Goal: Information Seeking & Learning: Learn about a topic

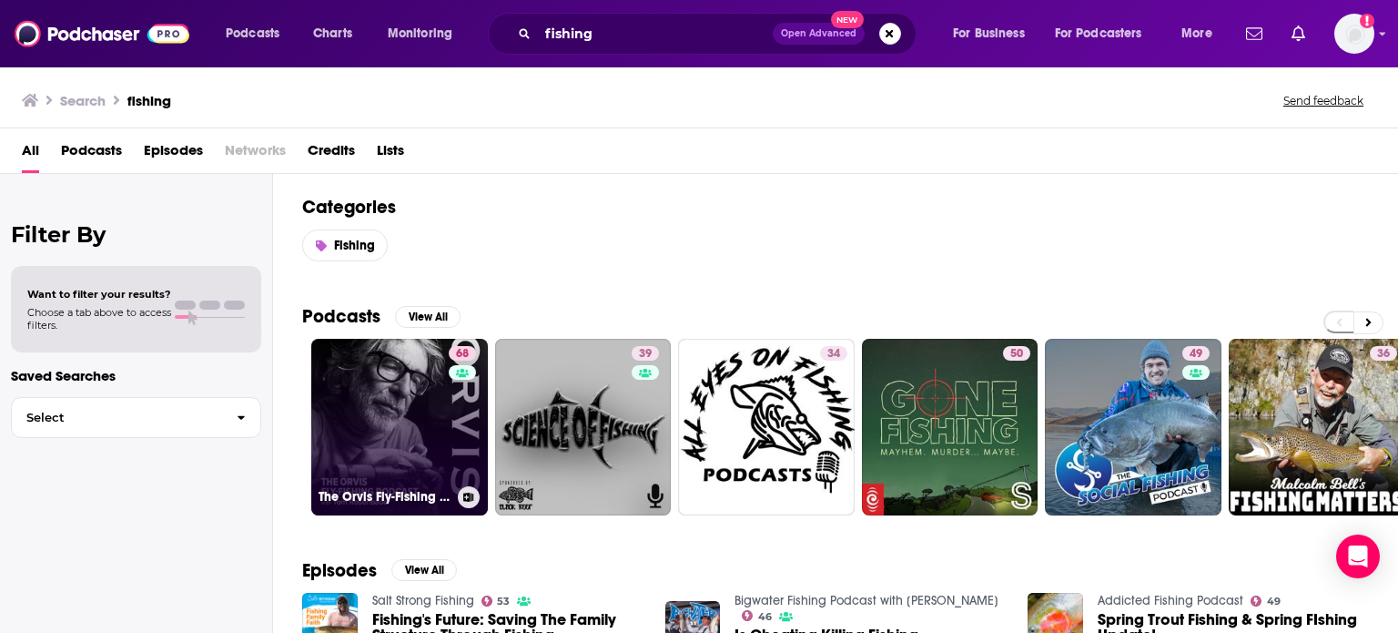
click at [393, 411] on link "68 The Orvis Fly-Fishing Podcast" at bounding box center [399, 427] width 177 height 177
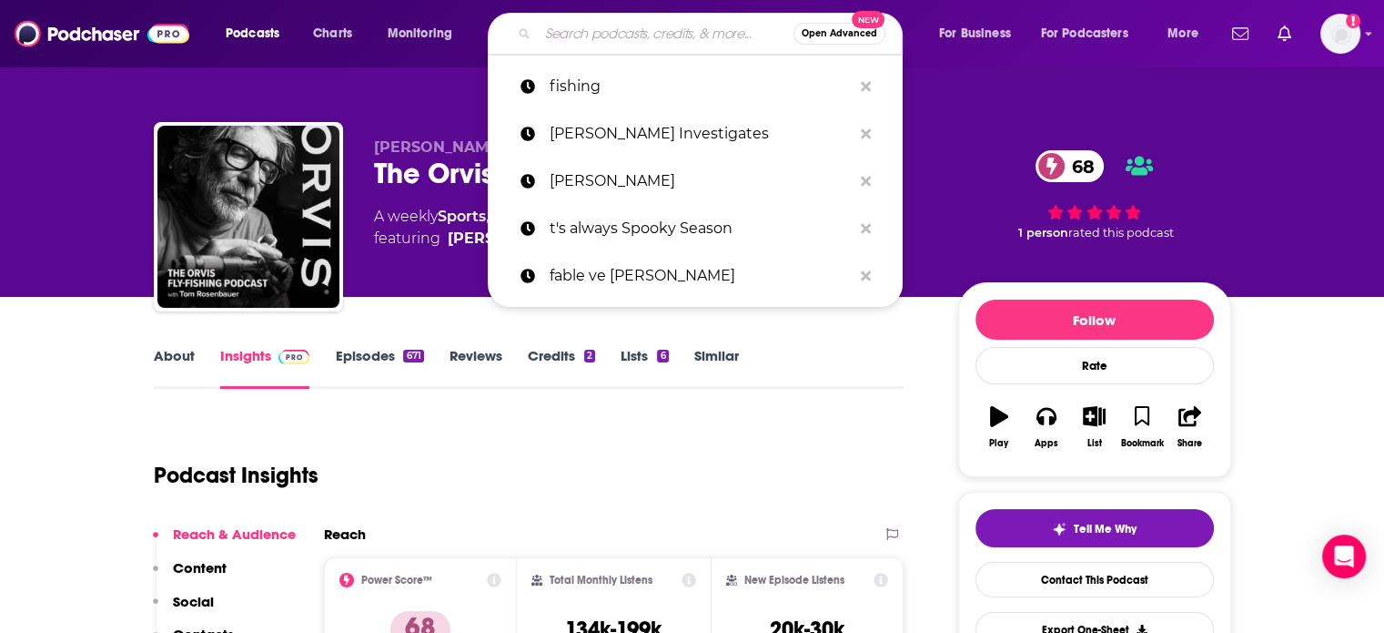
click at [570, 30] on input "Search podcasts, credits, & more..." at bounding box center [666, 33] width 256 height 29
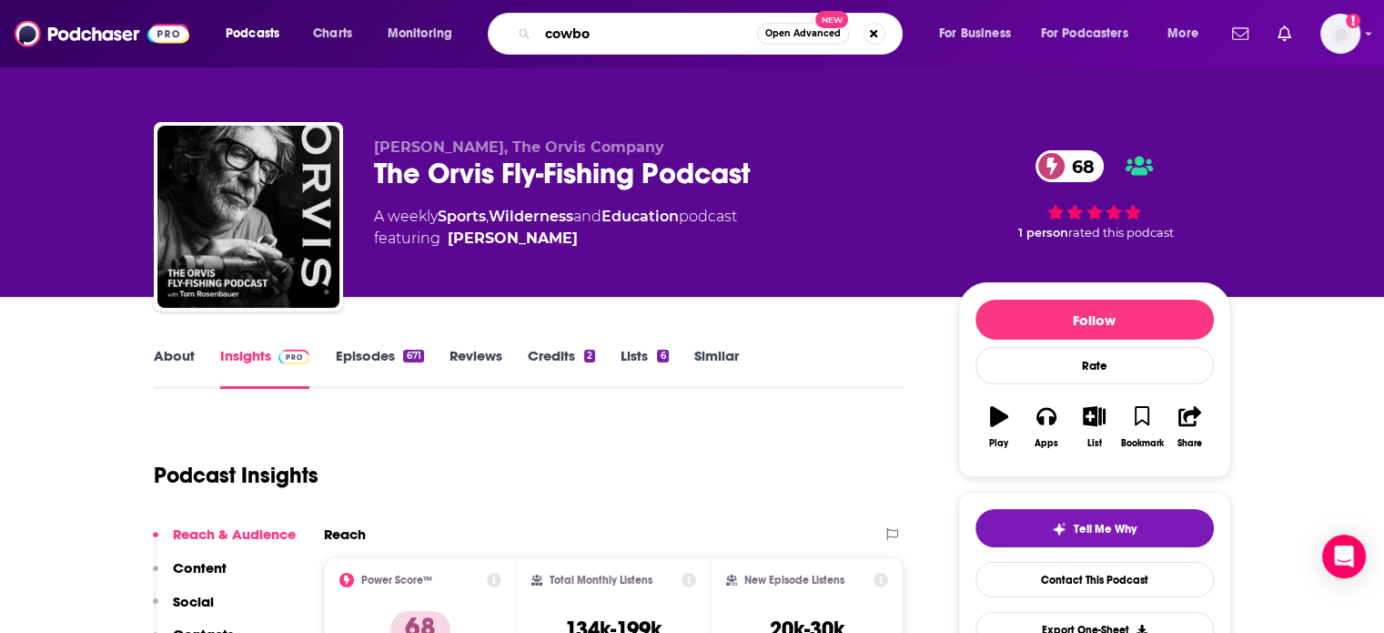
type input "cowboy"
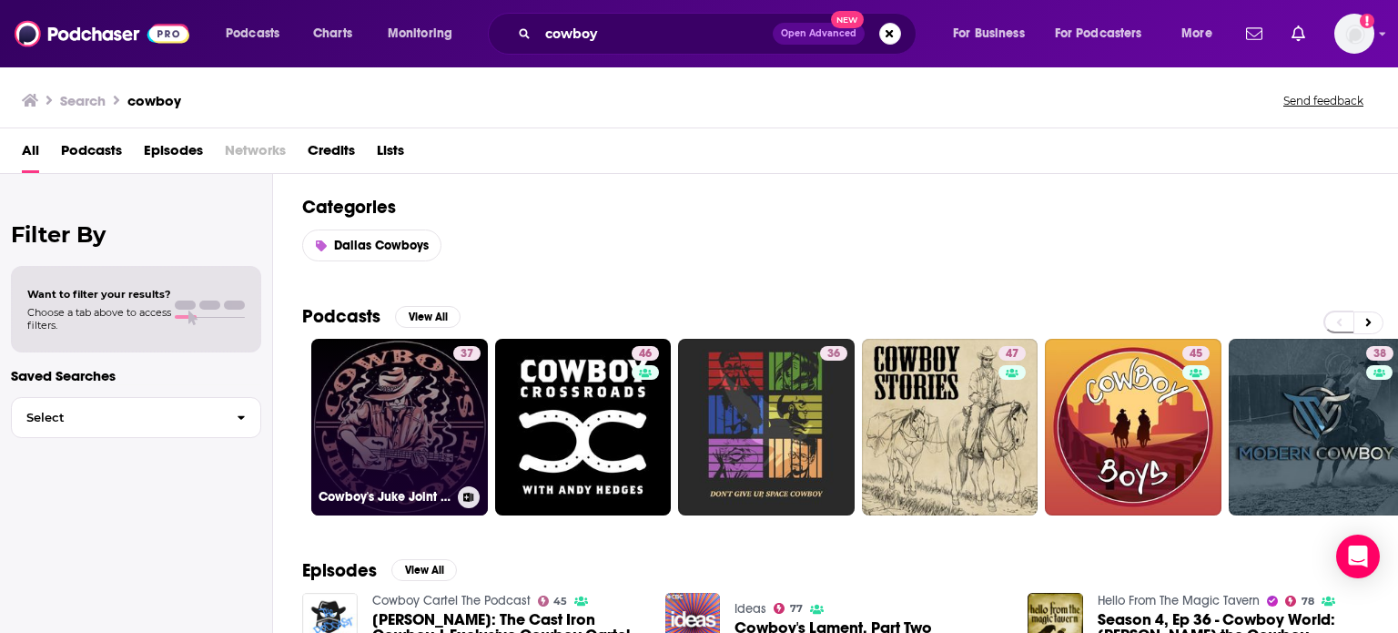
click at [380, 421] on link "37 Cowboy's Juke Joint Radio" at bounding box center [399, 427] width 177 height 177
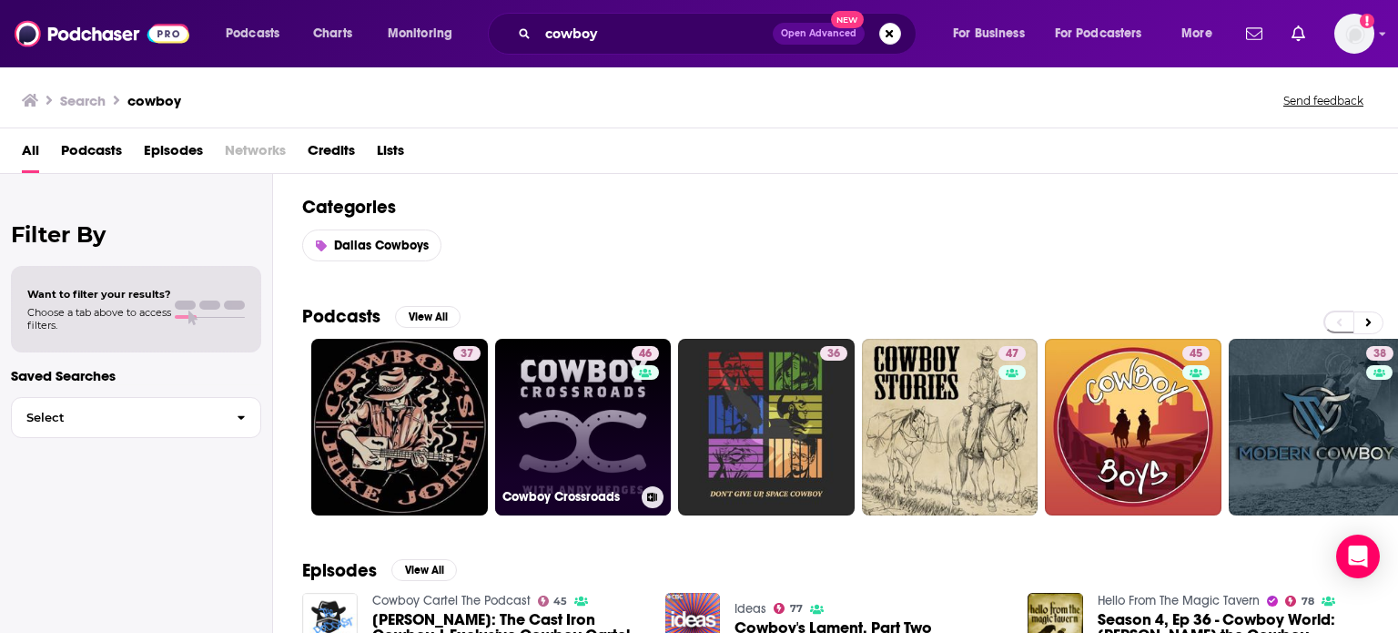
click at [582, 429] on link "46 Cowboy Crossroads" at bounding box center [583, 427] width 177 height 177
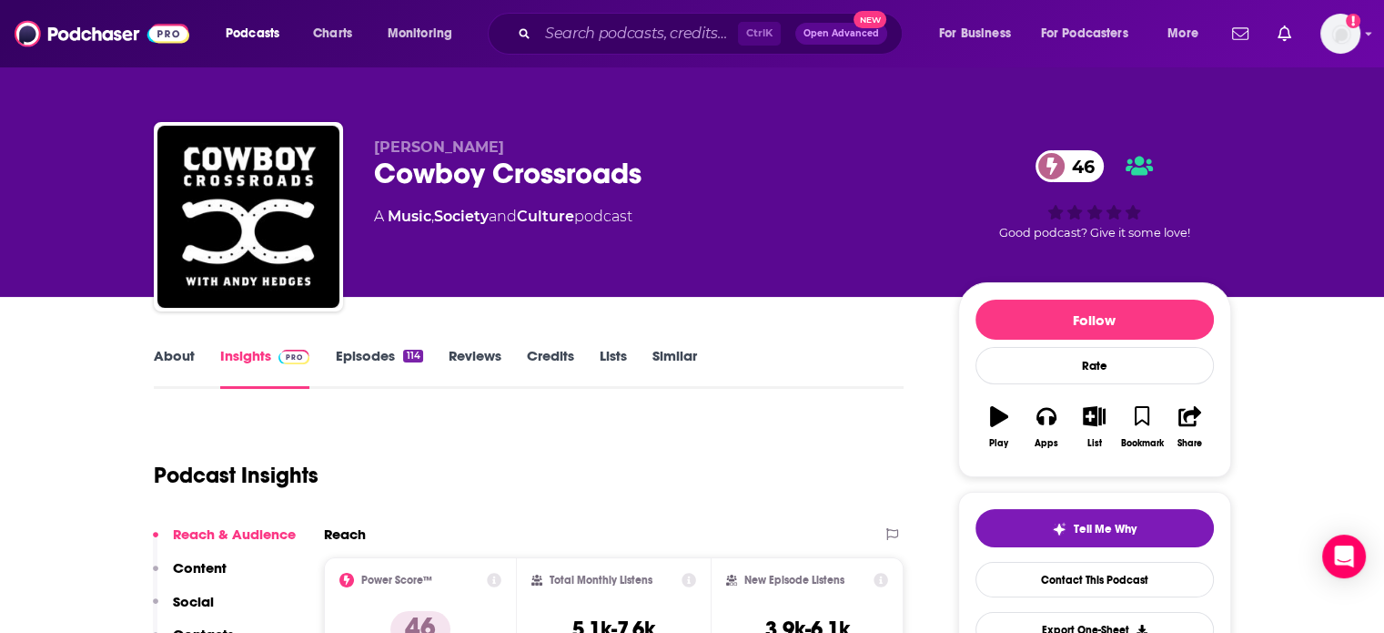
scroll to position [273, 0]
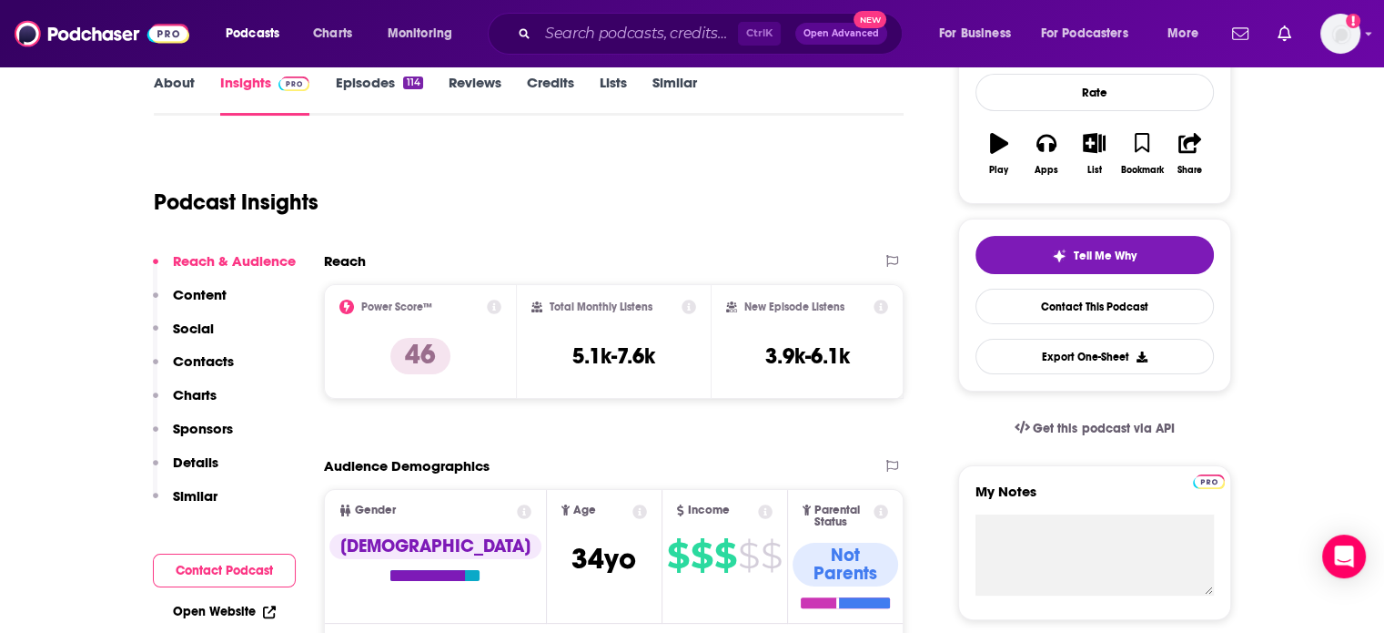
click at [216, 289] on p "Content" at bounding box center [200, 294] width 54 height 17
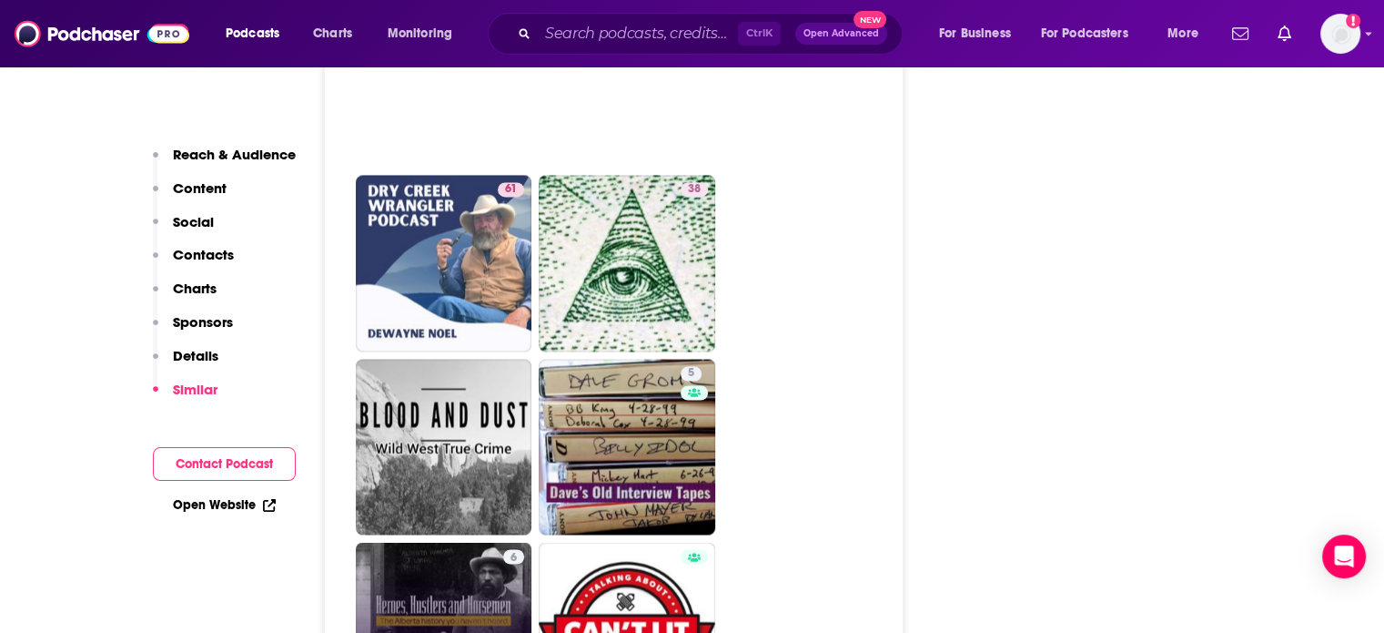
scroll to position [2999, 0]
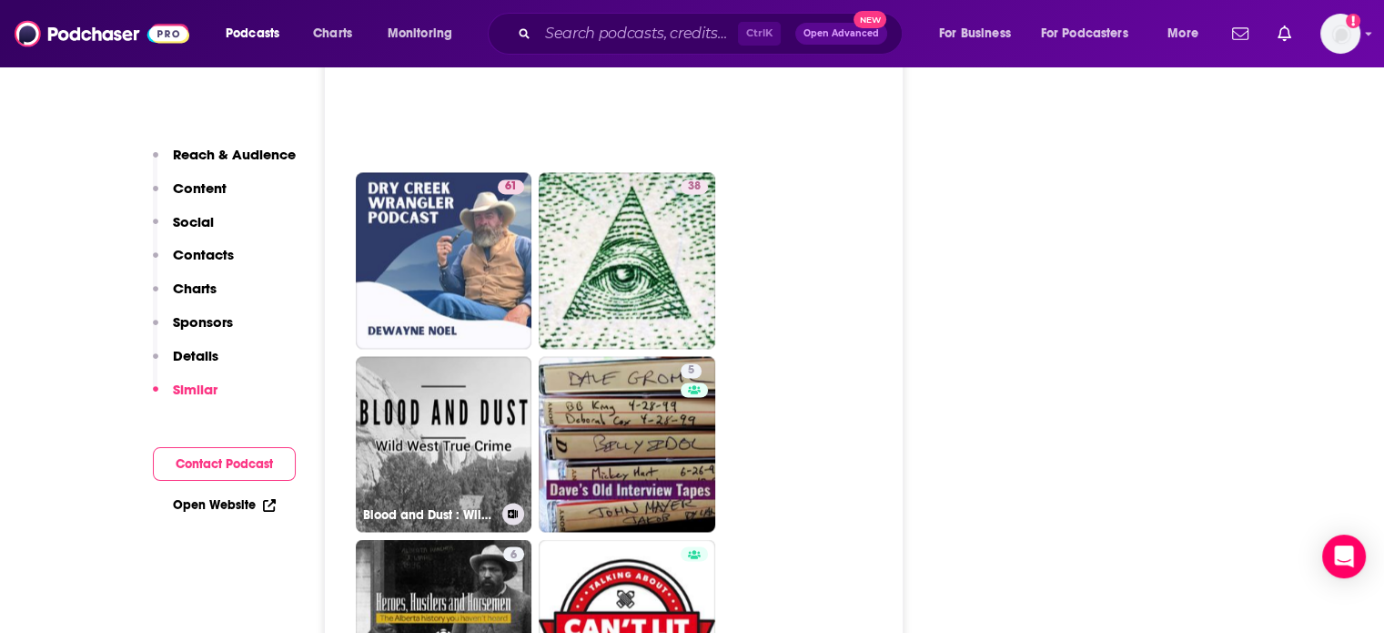
drag, startPoint x: 436, startPoint y: 360, endPoint x: 954, endPoint y: 365, distance: 517.9
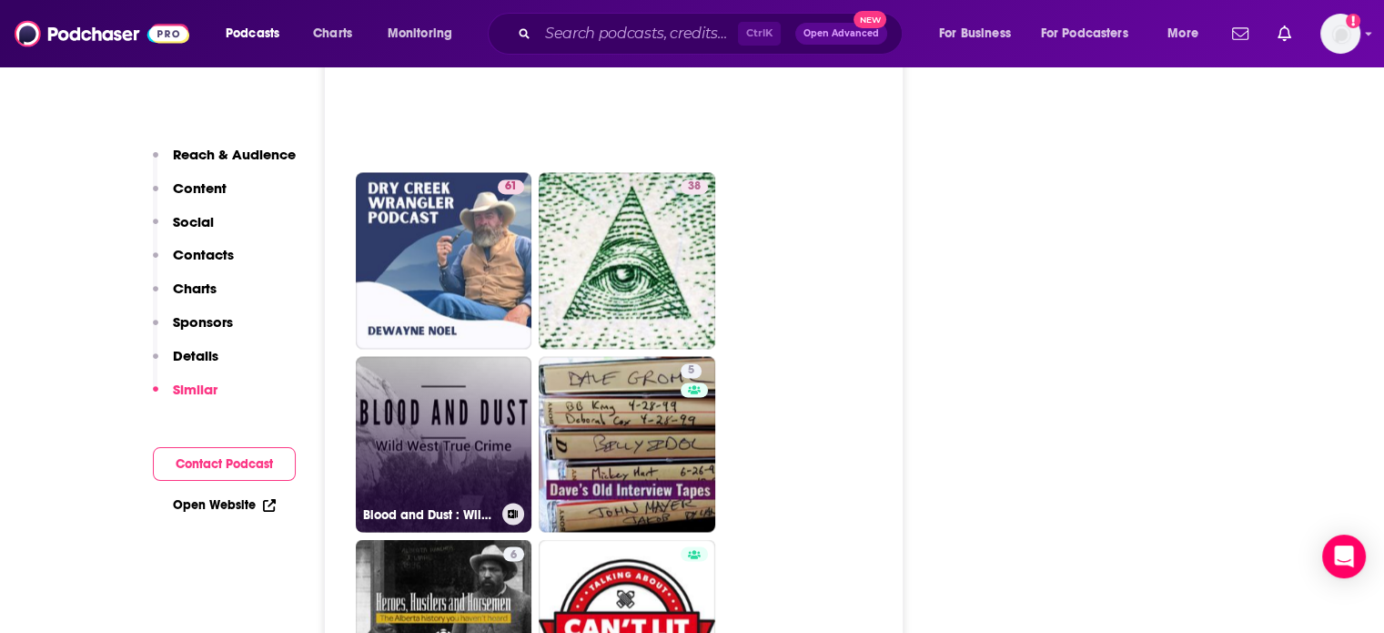
click at [446, 356] on link "Blood and Dust : Wild West True Crime" at bounding box center [444, 444] width 177 height 177
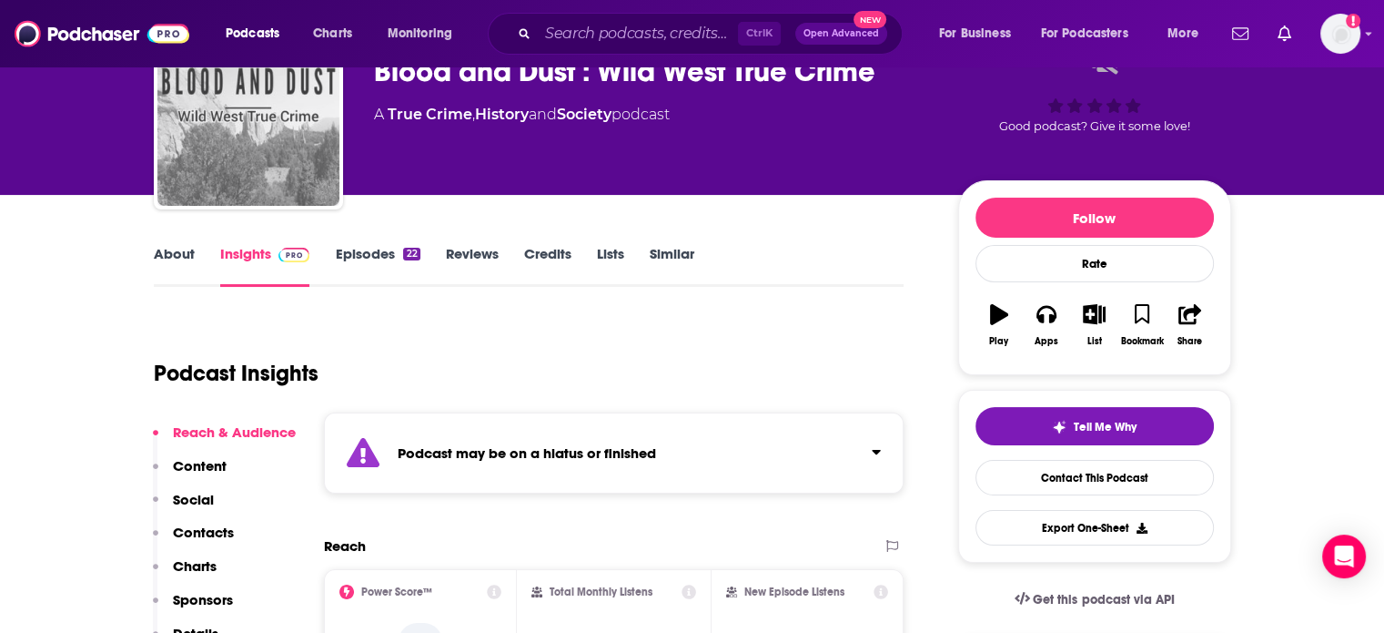
scroll to position [273, 0]
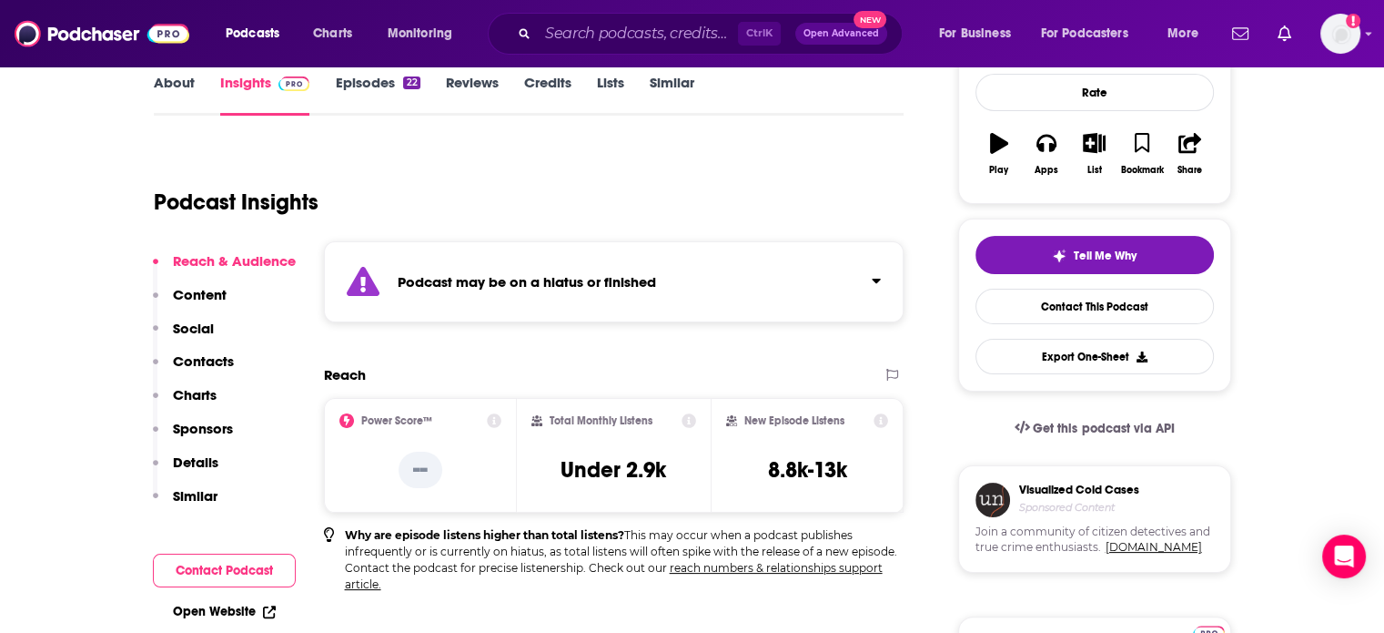
type input "[URL][DOMAIN_NAME]"
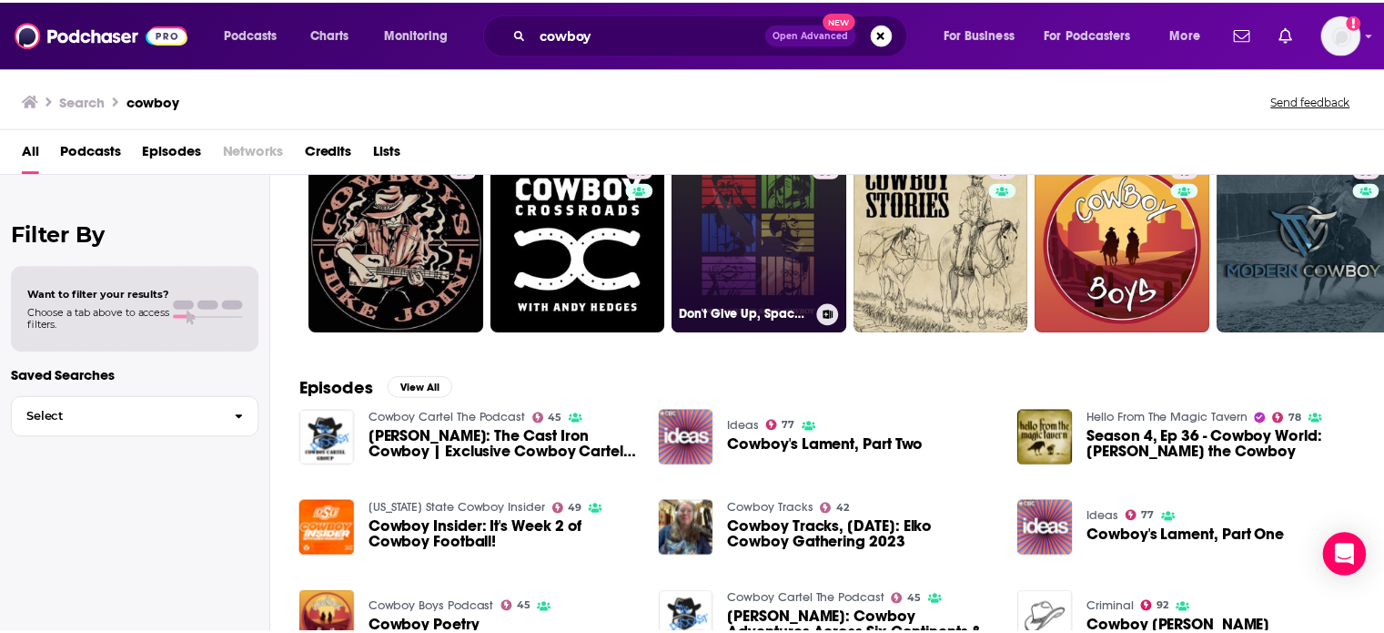
scroll to position [91, 0]
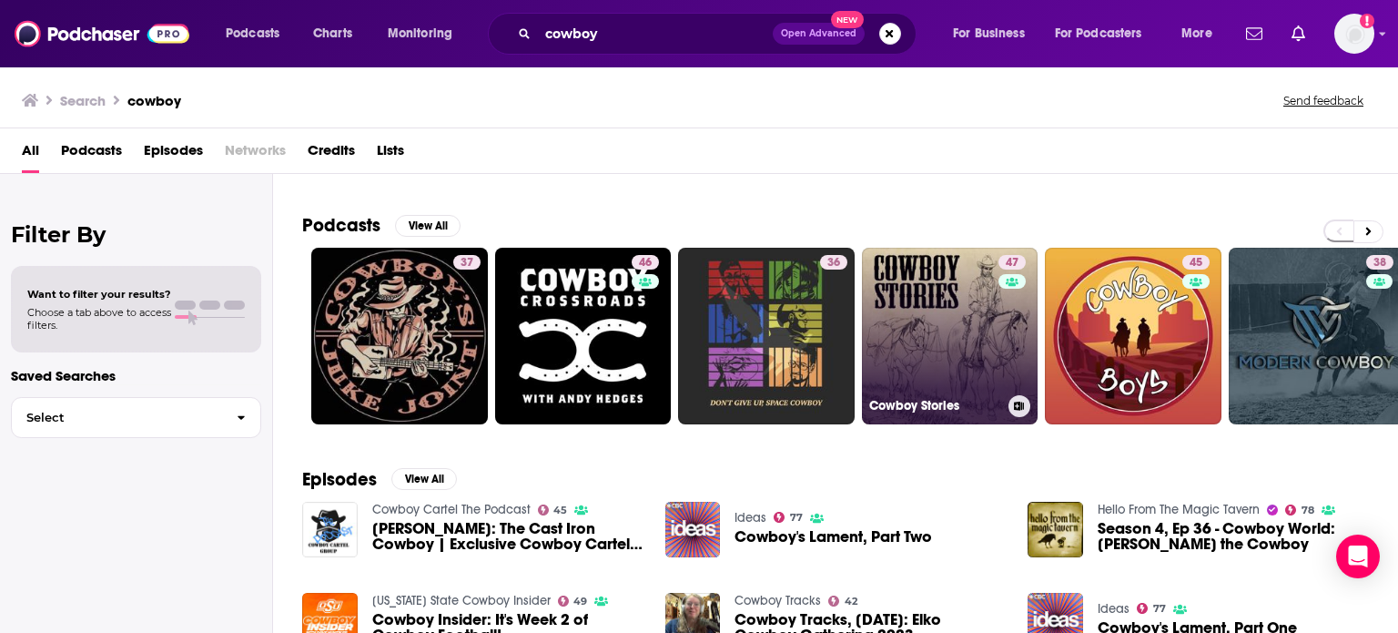
click at [955, 325] on link "47 Cowboy Stories" at bounding box center [950, 336] width 177 height 177
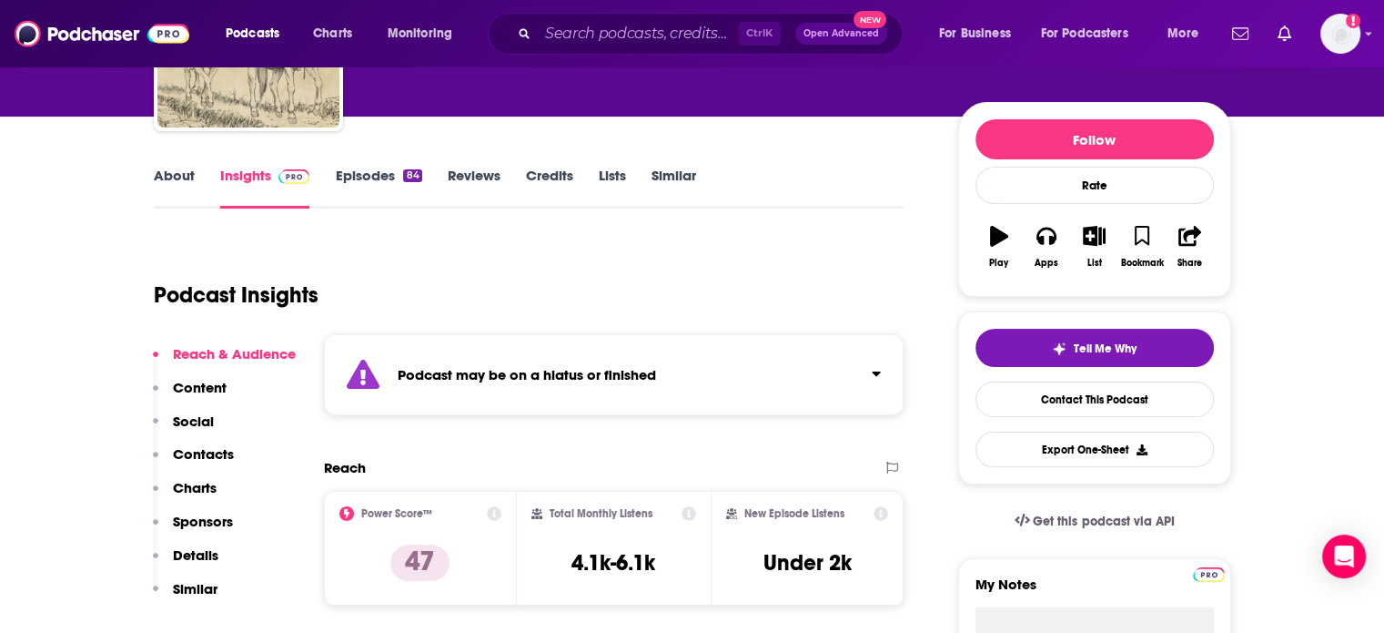
scroll to position [182, 0]
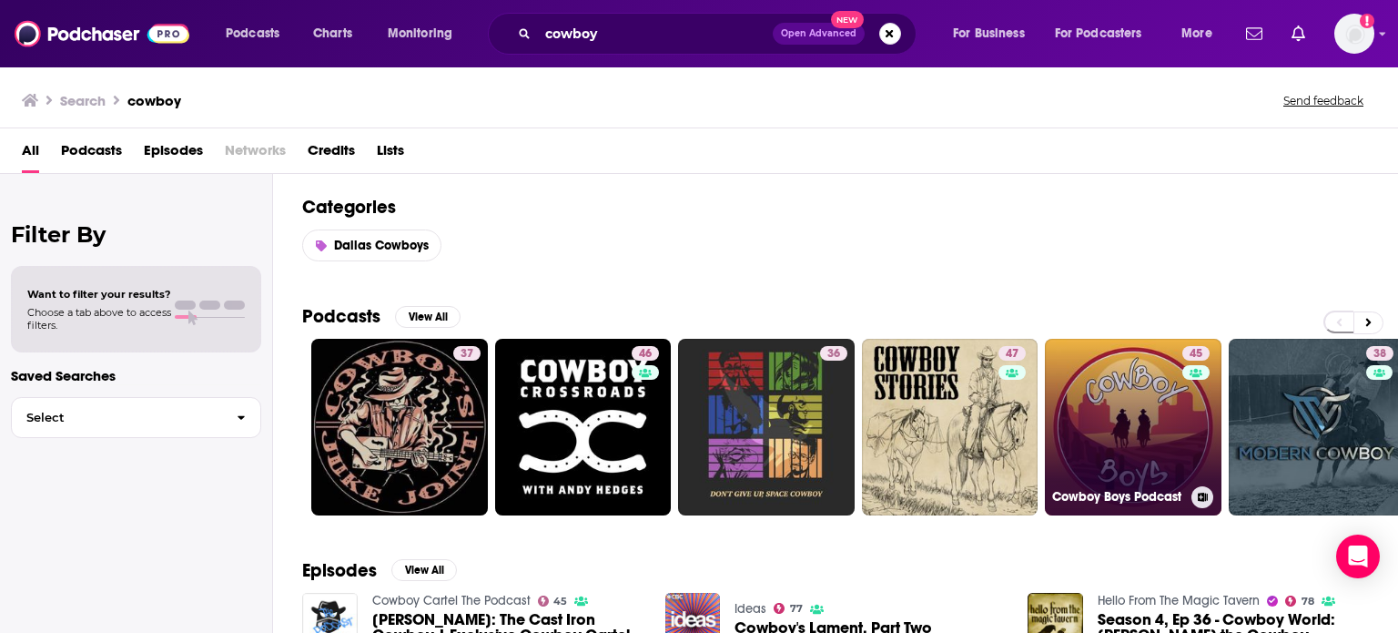
click at [1096, 447] on link "45 Cowboy Boys Podcast" at bounding box center [1133, 427] width 177 height 177
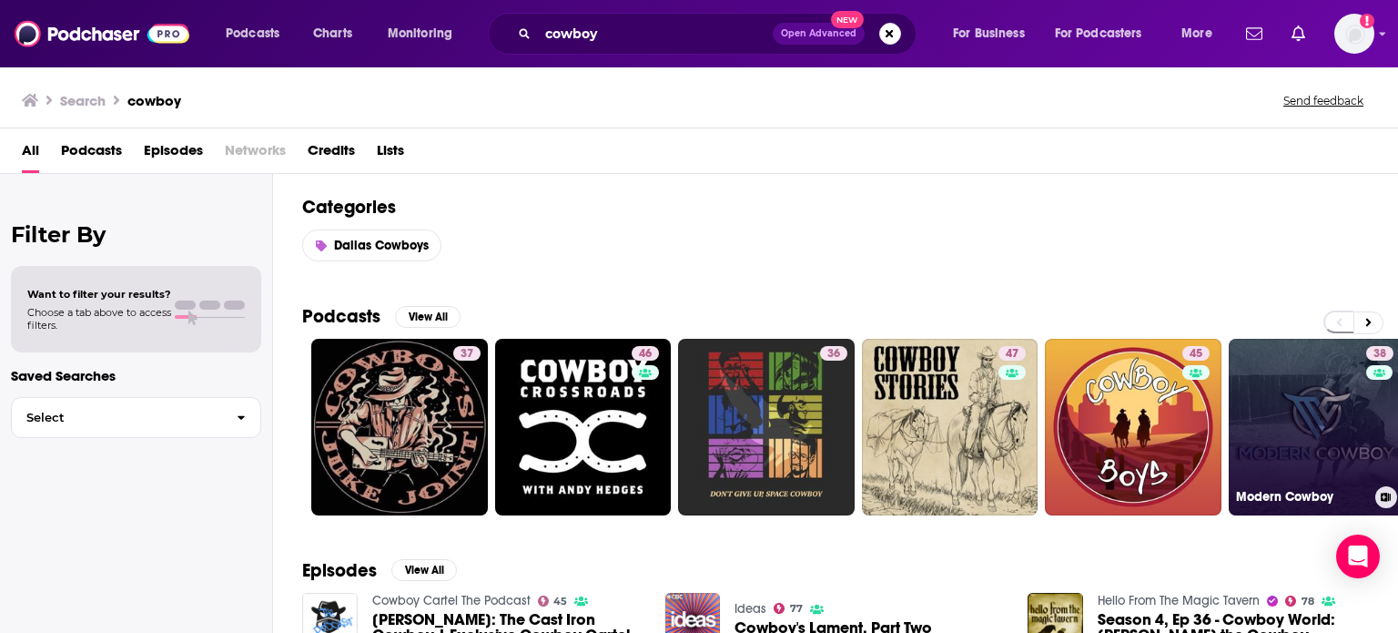
click at [1272, 407] on link "38 Modern Cowboy" at bounding box center [1317, 427] width 177 height 177
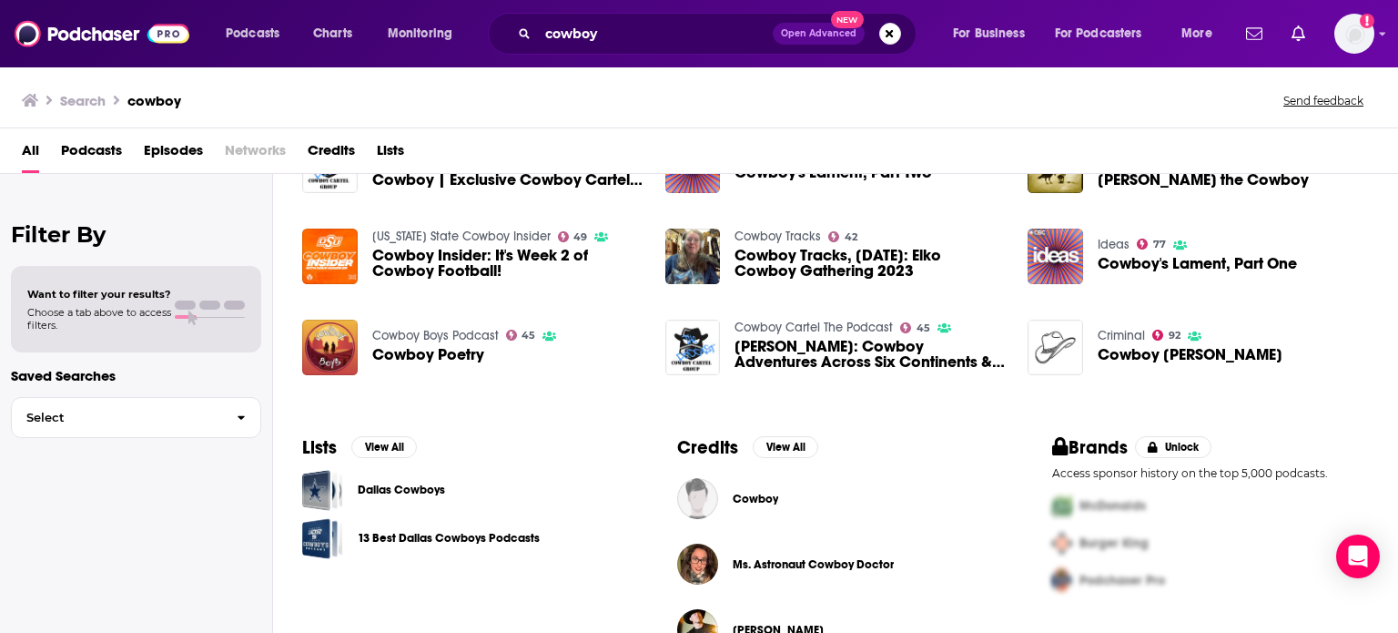
scroll to position [503, 0]
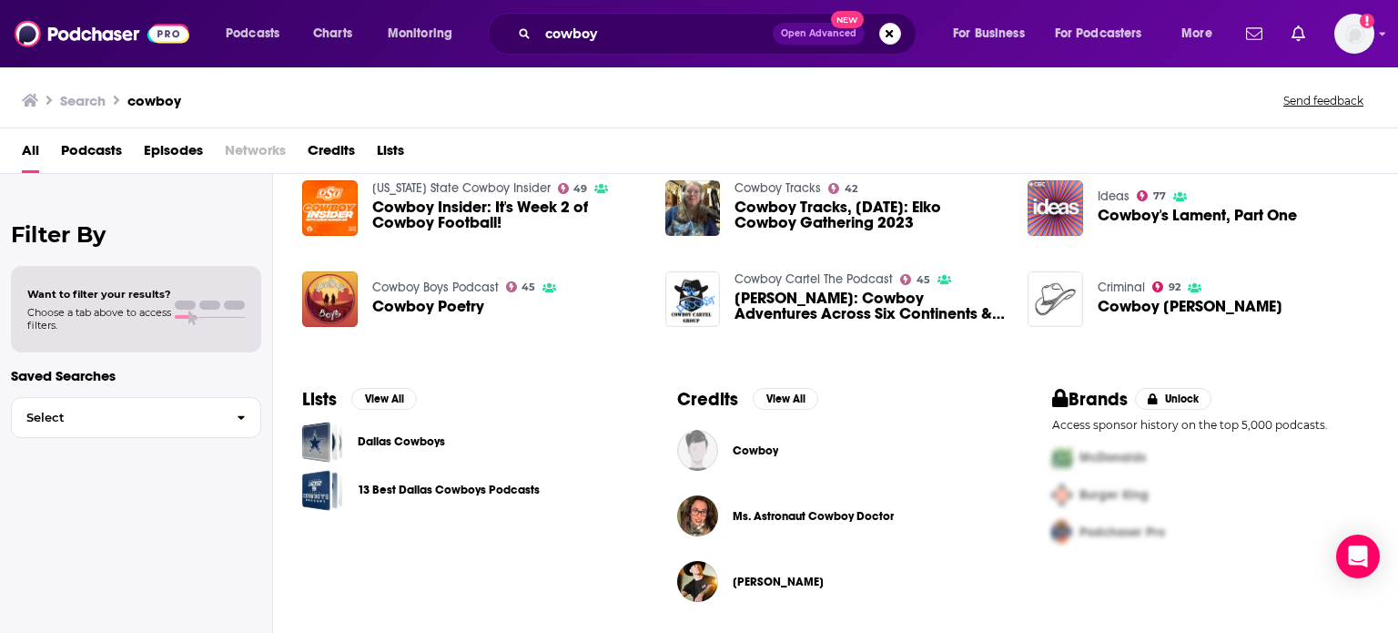
click at [86, 155] on span "Podcasts" at bounding box center [91, 154] width 61 height 37
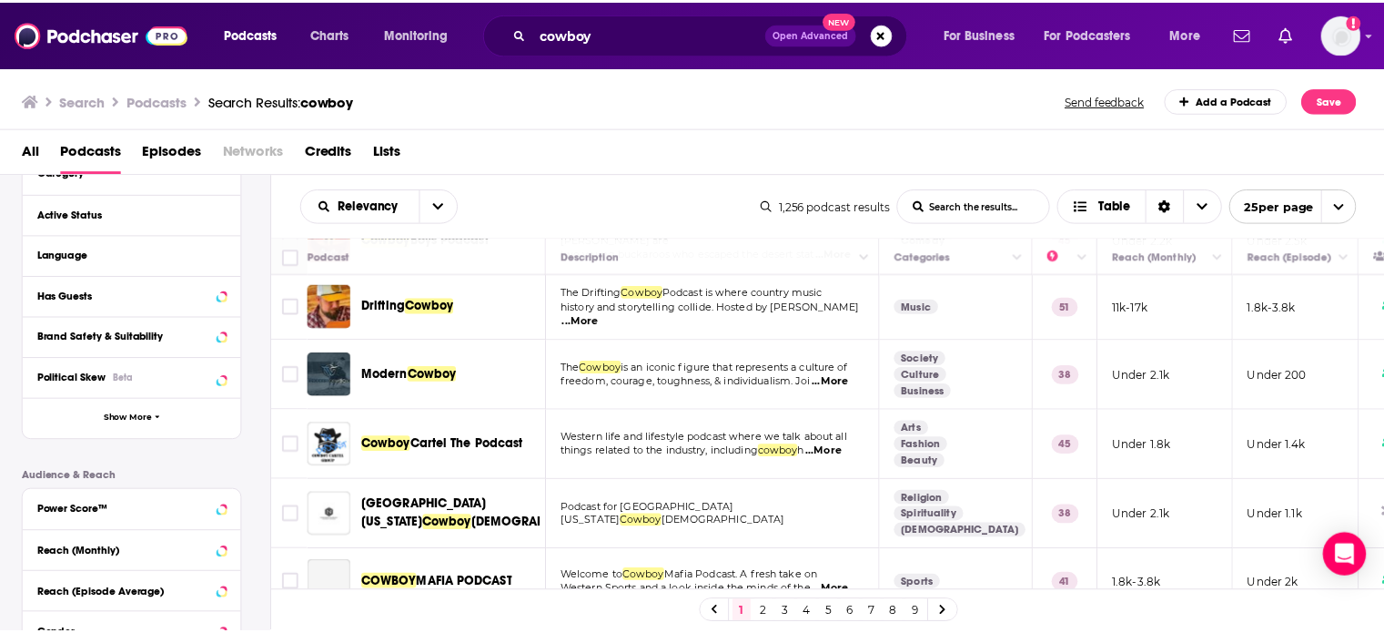
scroll to position [455, 0]
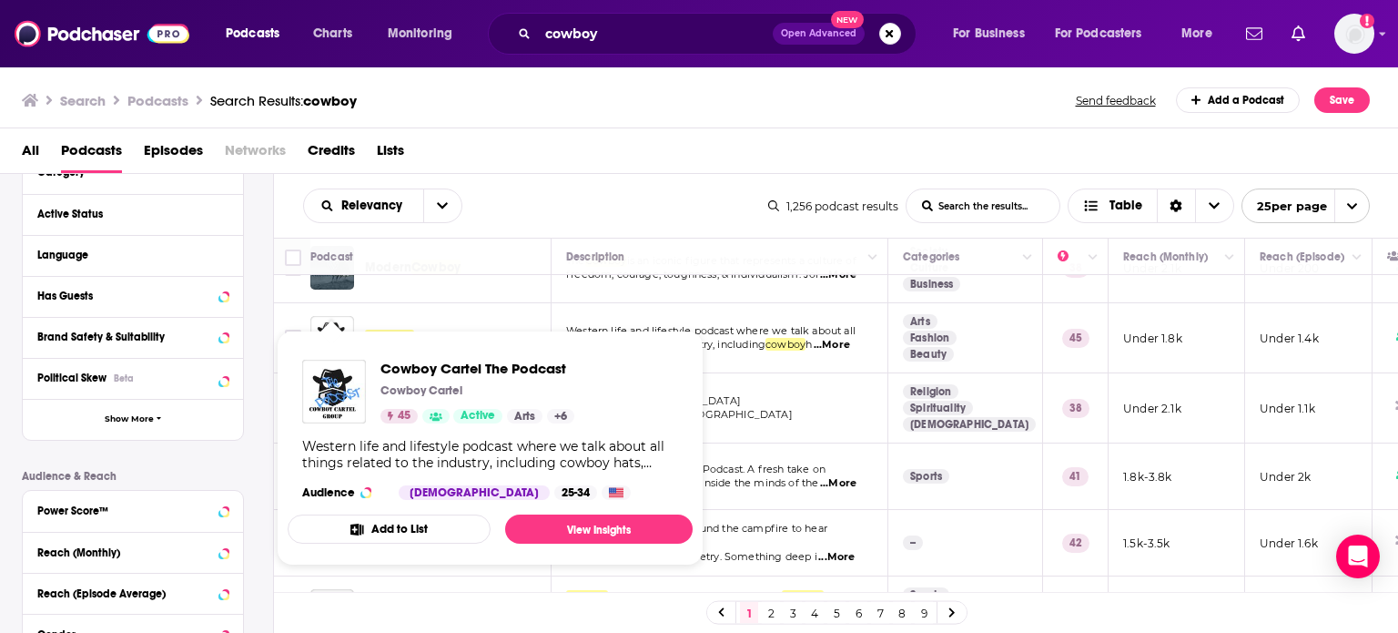
click at [337, 331] on span "Cowboy Cartel The Podcast Cowboy Cartel 45 Active Arts + 6 Western life and lif…" at bounding box center [490, 447] width 405 height 235
click at [339, 381] on img "Cowboy Cartel The Podcast" at bounding box center [334, 392] width 64 height 64
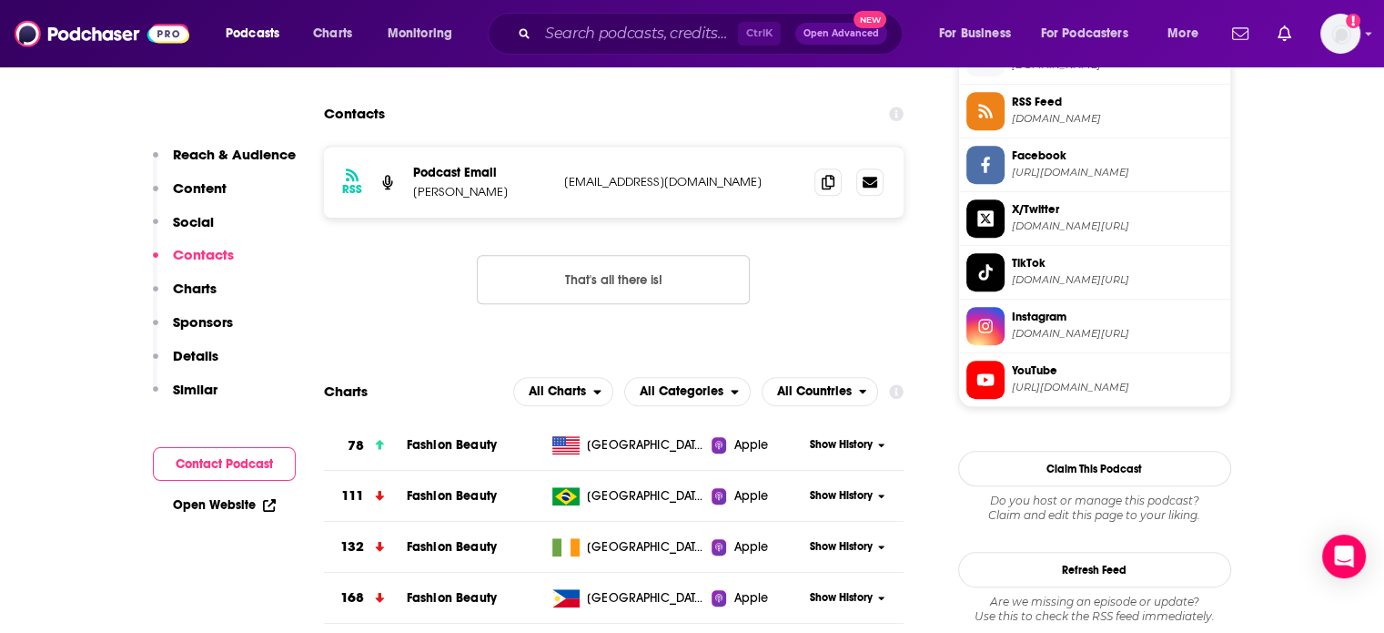
scroll to position [1547, 0]
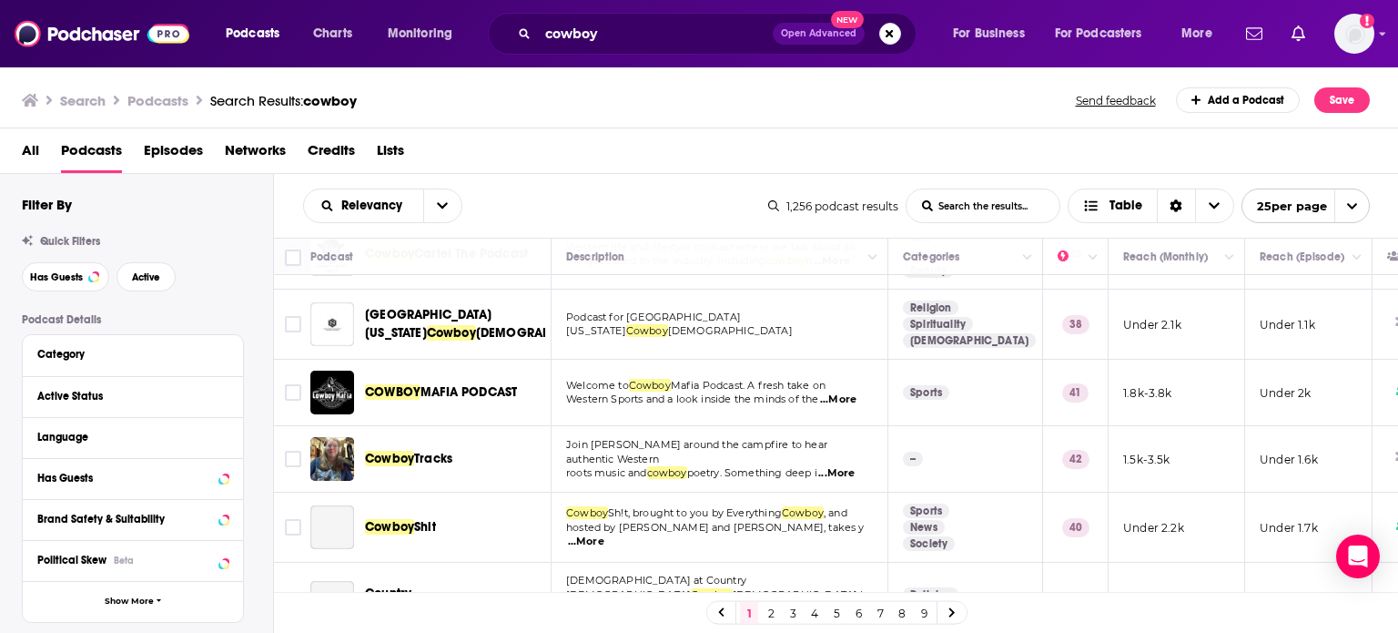
scroll to position [546, 0]
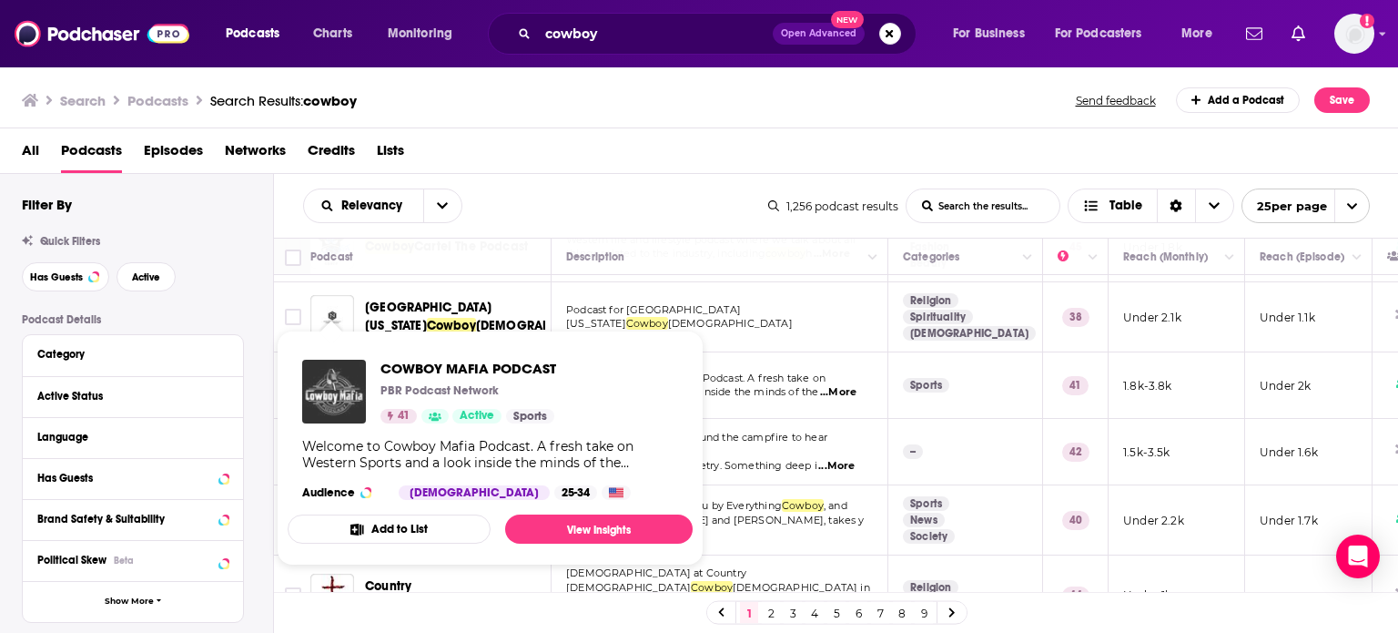
click at [340, 378] on img "COWBOY MAFIA PODCAST" at bounding box center [334, 392] width 64 height 64
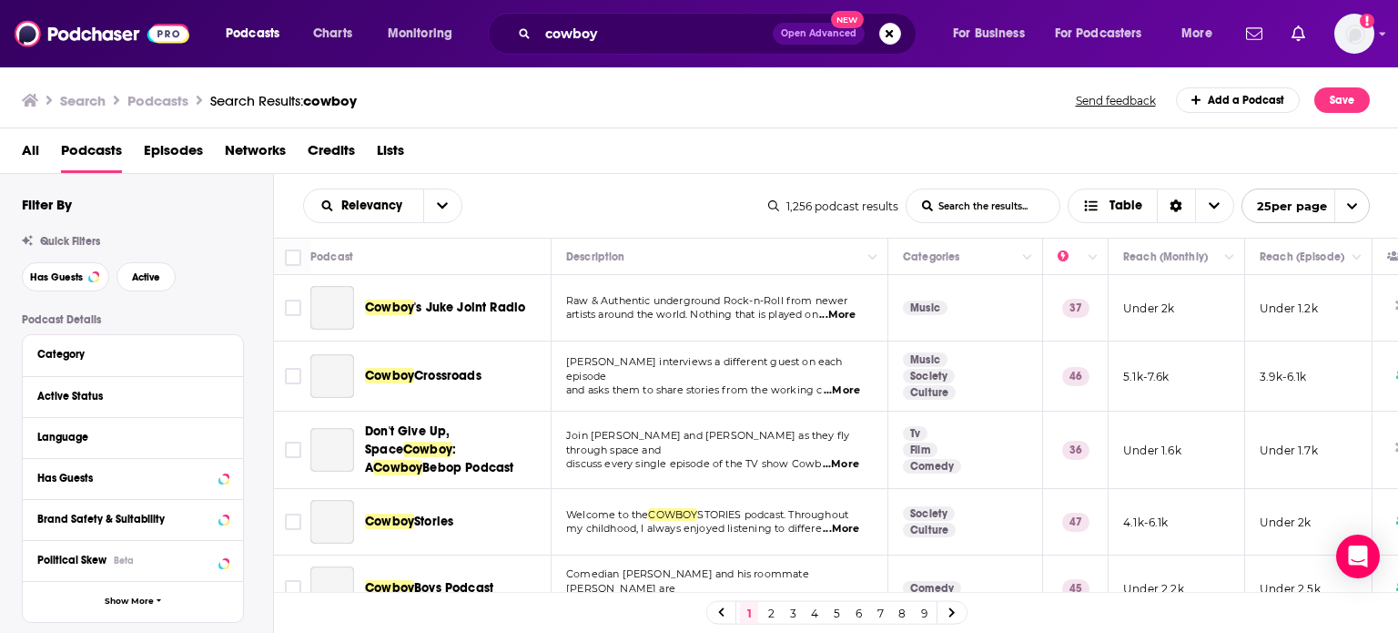
scroll to position [273, 0]
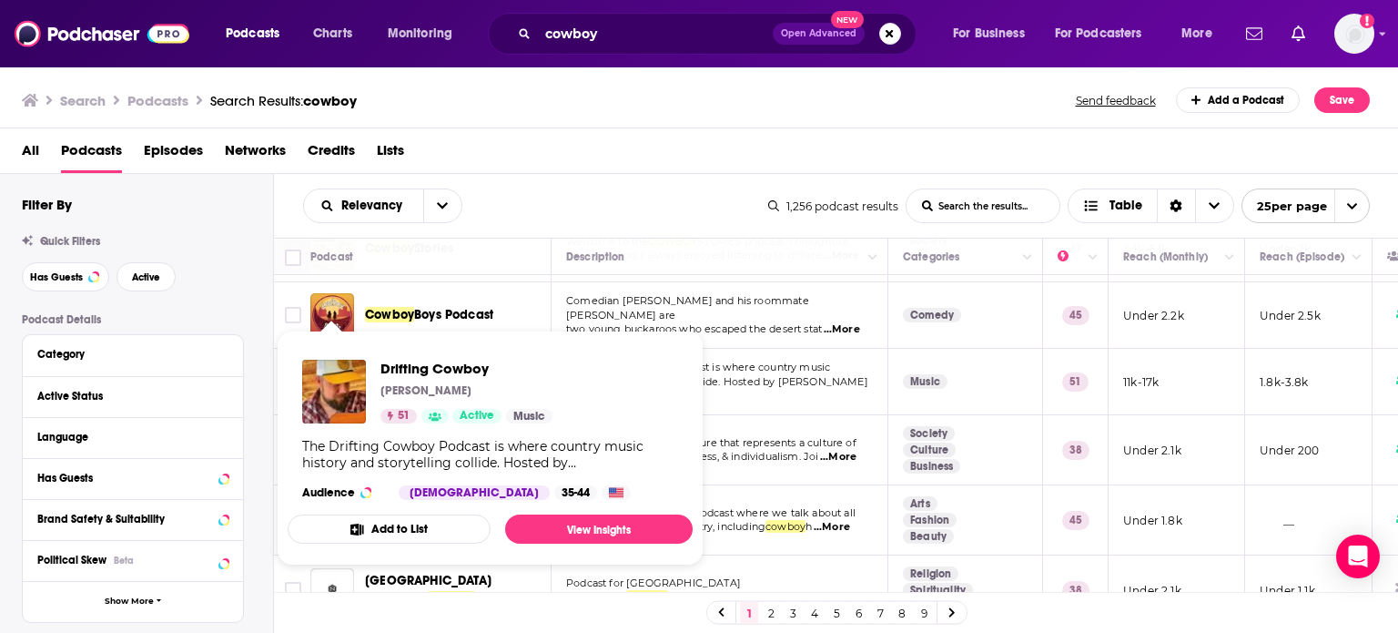
click at [336, 375] on img "Drifting Cowboy" at bounding box center [334, 392] width 64 height 64
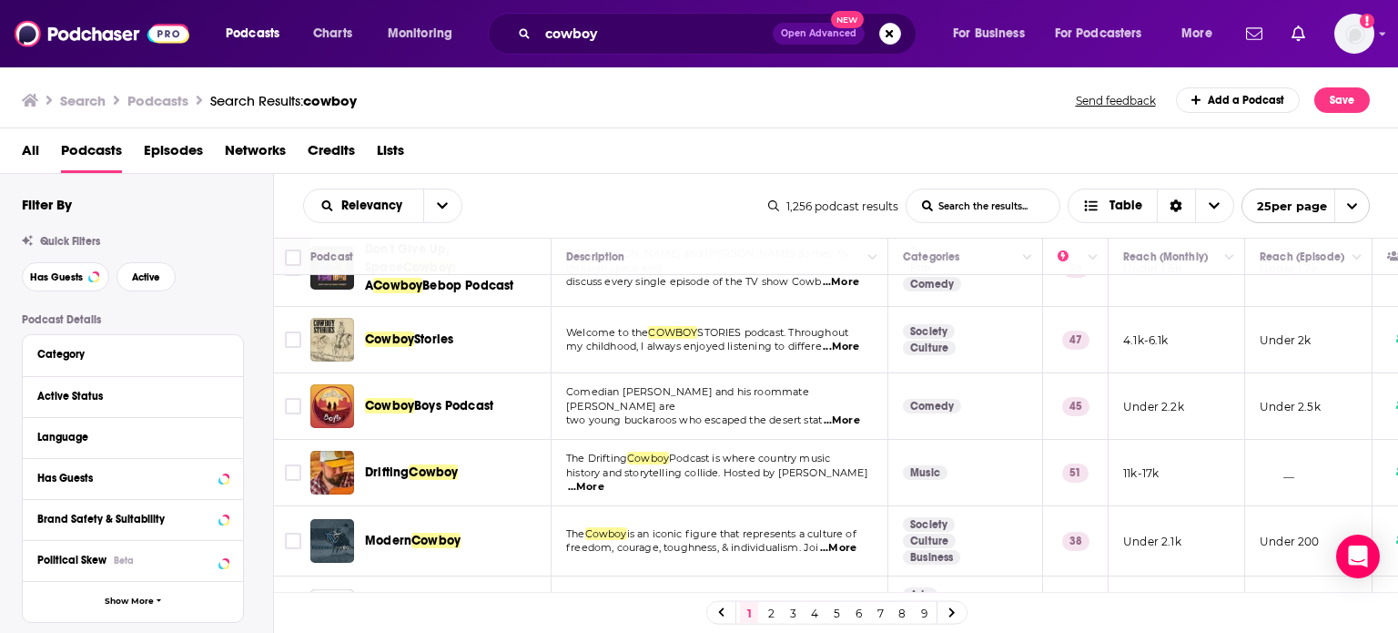
scroll to position [273, 0]
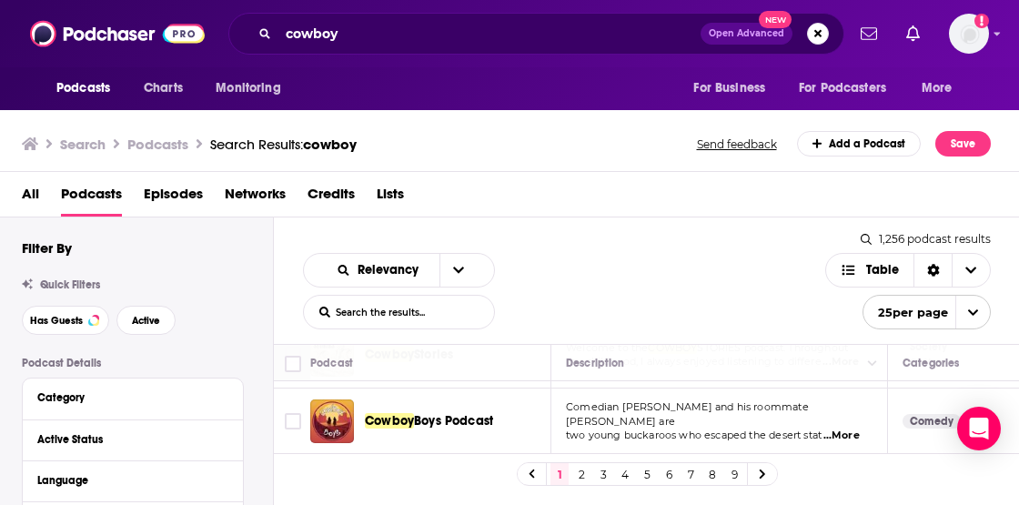
click at [5, 97] on div "Podcasts Charts Monitoring For Business For Podcasters More" at bounding box center [509, 88] width 1019 height 43
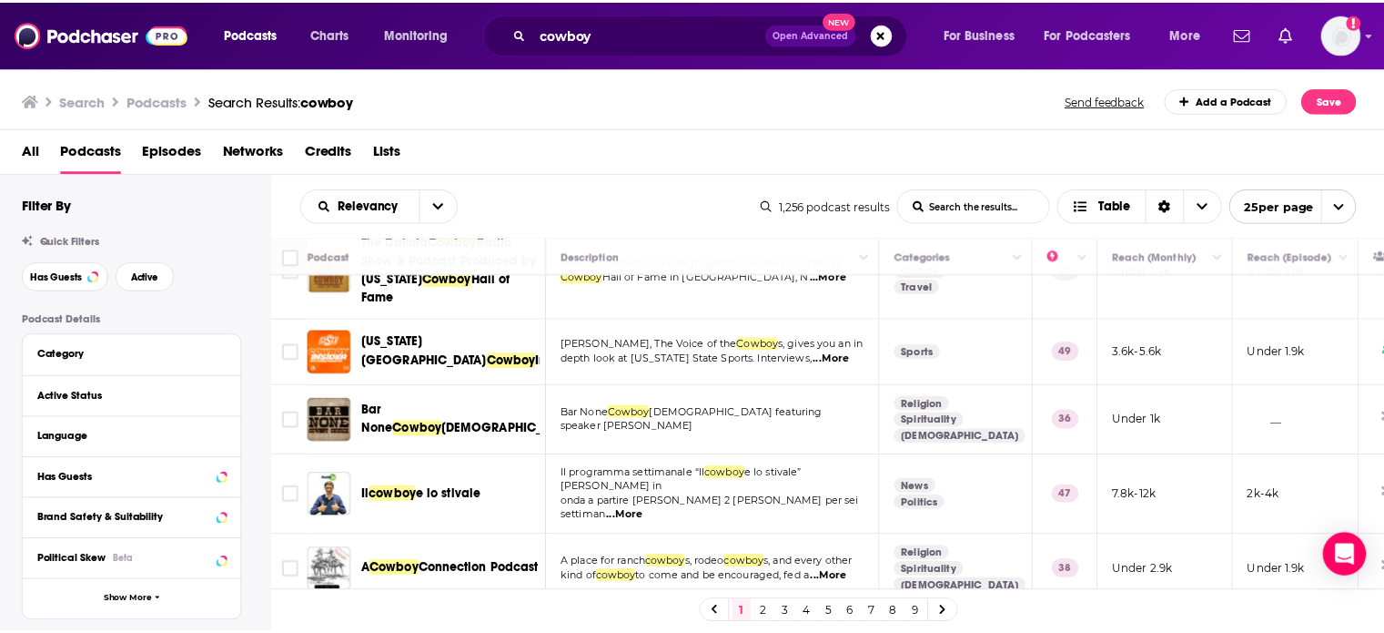
scroll to position [1274, 0]
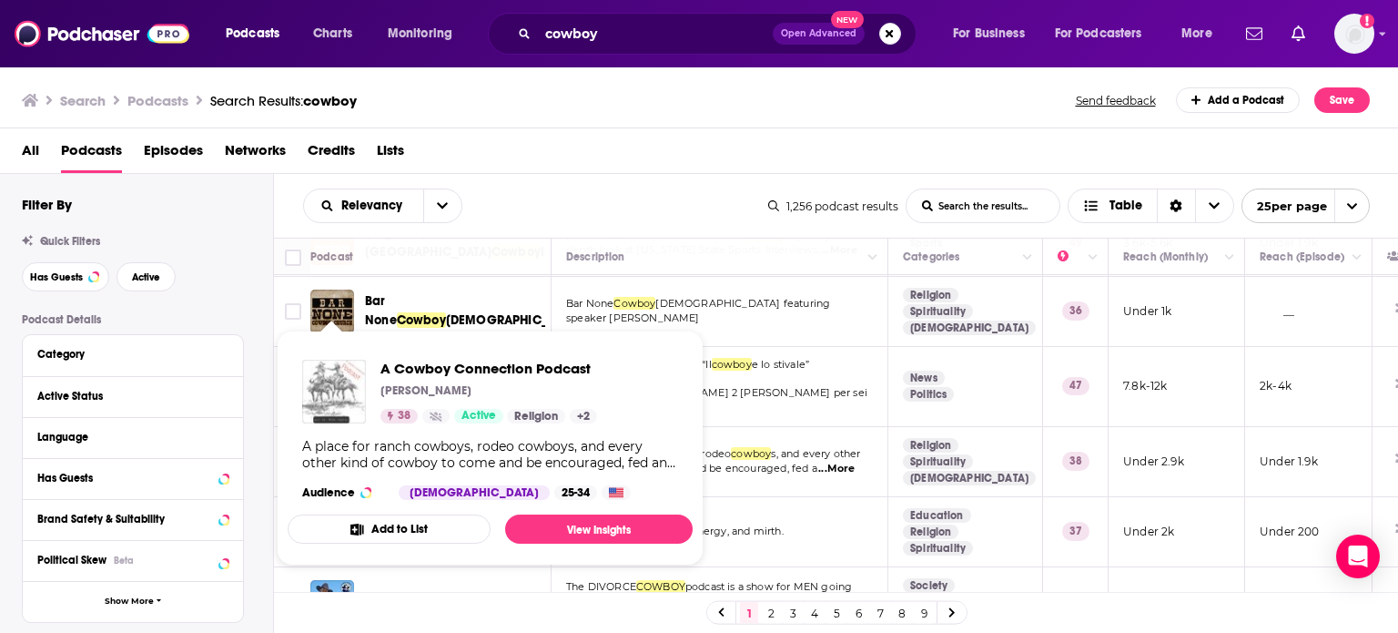
click at [332, 383] on img "A Cowboy Connection Podcast" at bounding box center [334, 392] width 64 height 64
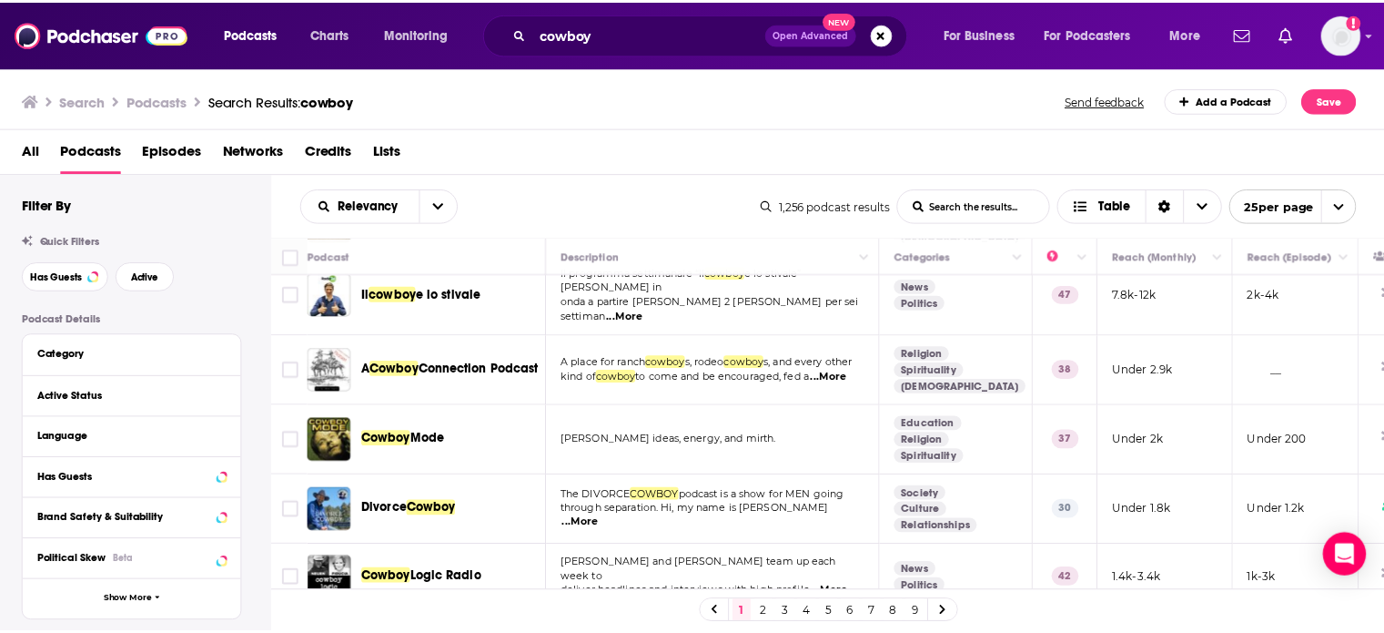
scroll to position [1431, 0]
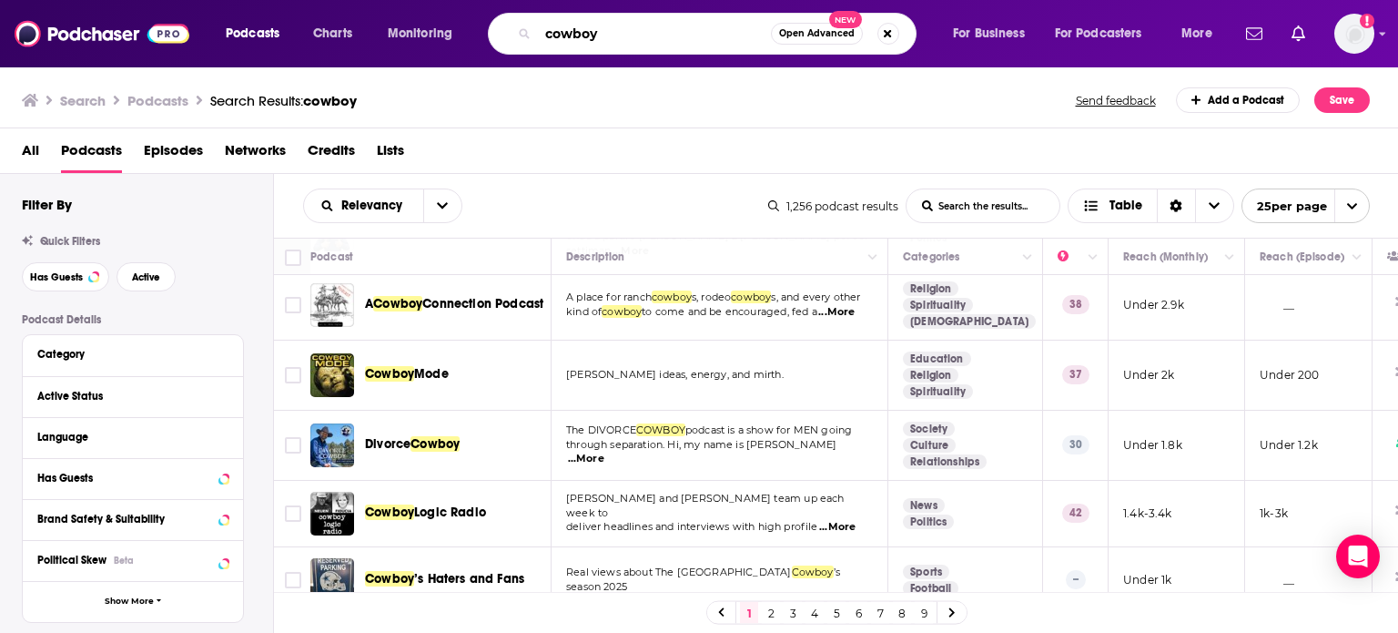
drag, startPoint x: 608, startPoint y: 35, endPoint x: 568, endPoint y: 35, distance: 40.1
click at [568, 35] on input "cowboy" at bounding box center [654, 33] width 233 height 29
type input "cowgirl"
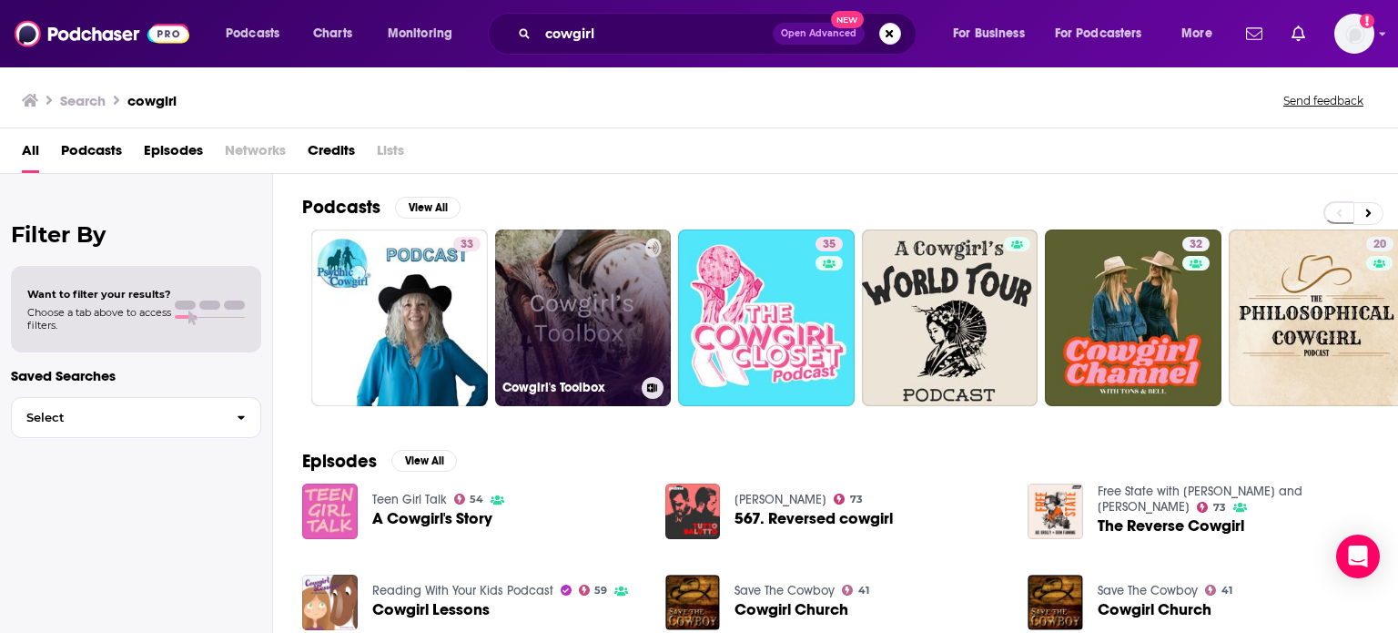
click at [578, 319] on link "Cowgirl's Toolbox" at bounding box center [583, 317] width 177 height 177
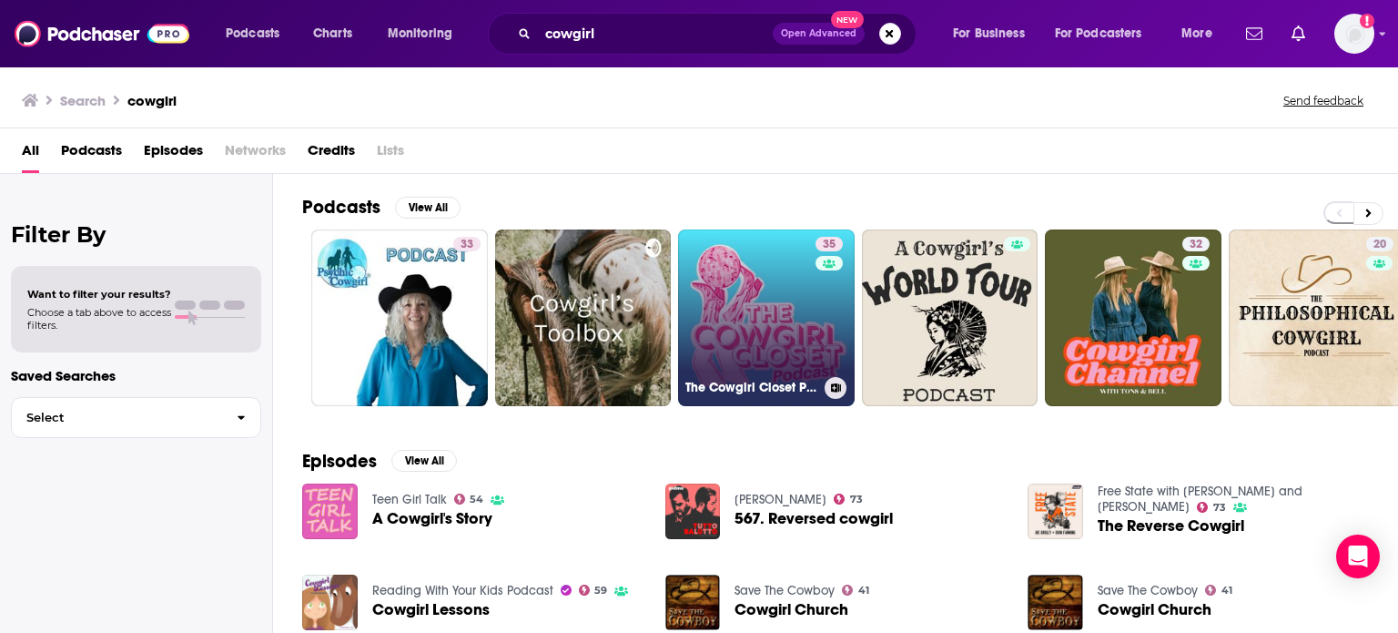
click at [762, 304] on link "35 The Cowgirl Closet Podcast" at bounding box center [766, 317] width 177 height 177
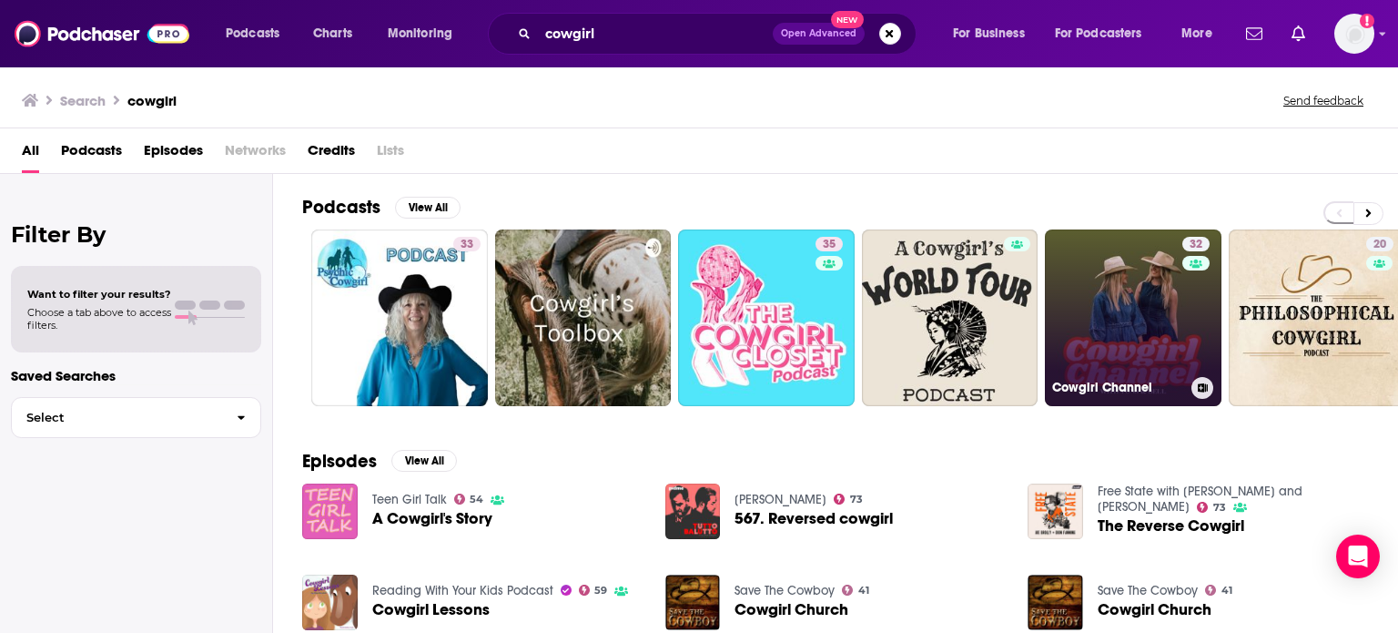
click at [1132, 321] on link "32 Cowgirl Channel" at bounding box center [1133, 317] width 177 height 177
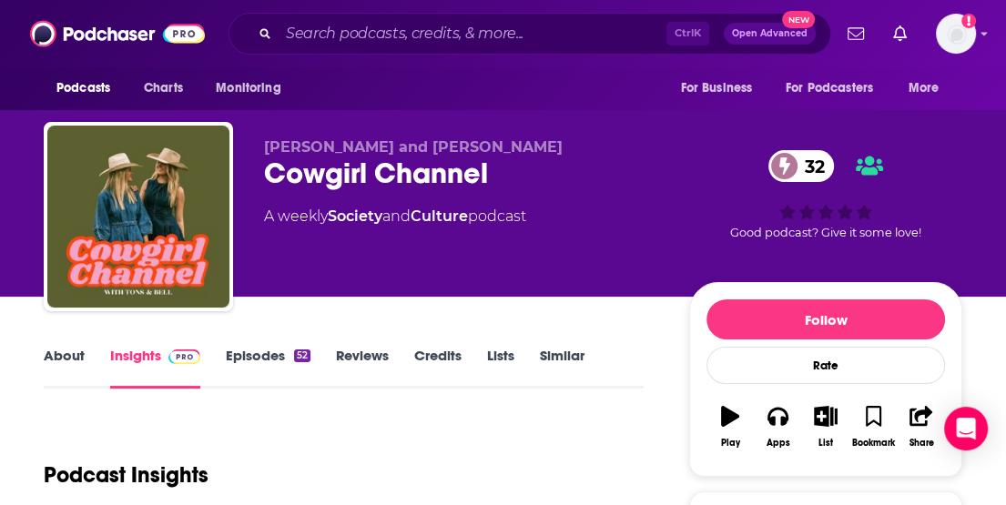
drag, startPoint x: 9, startPoint y: 251, endPoint x: 25, endPoint y: 216, distance: 39.1
click at [9, 251] on div "[PERSON_NAME] and [PERSON_NAME] Cowgirl Channel 32 A weekly Society and Culture…" at bounding box center [503, 148] width 1006 height 297
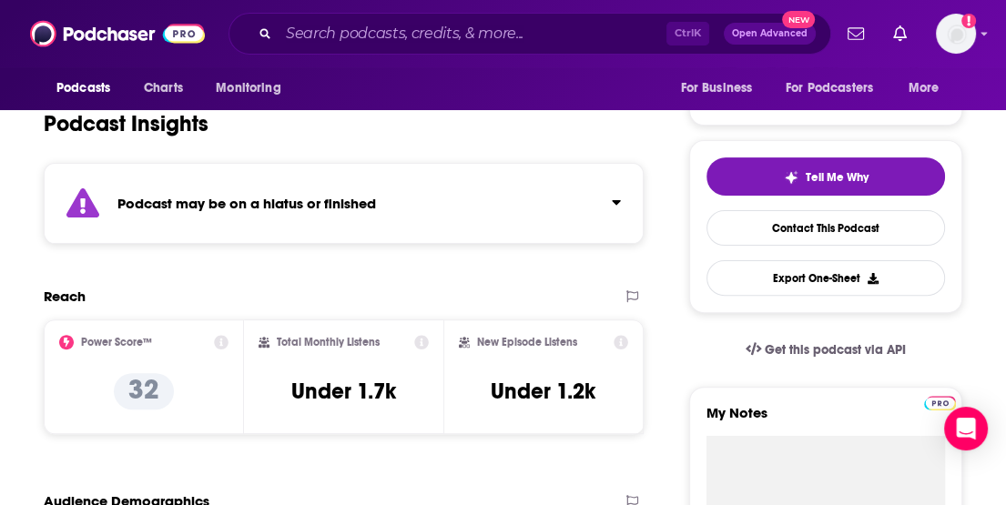
scroll to position [364, 0]
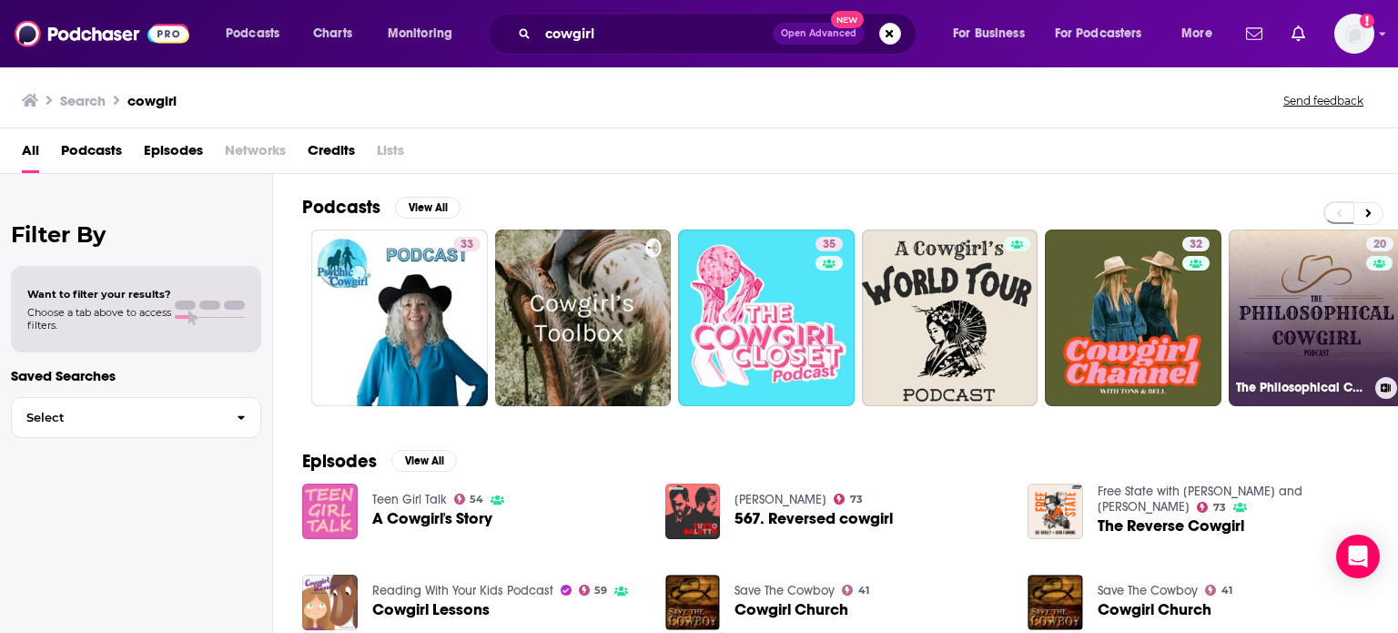
click at [1296, 333] on link "20 The Philosophical Cowgirl" at bounding box center [1317, 317] width 177 height 177
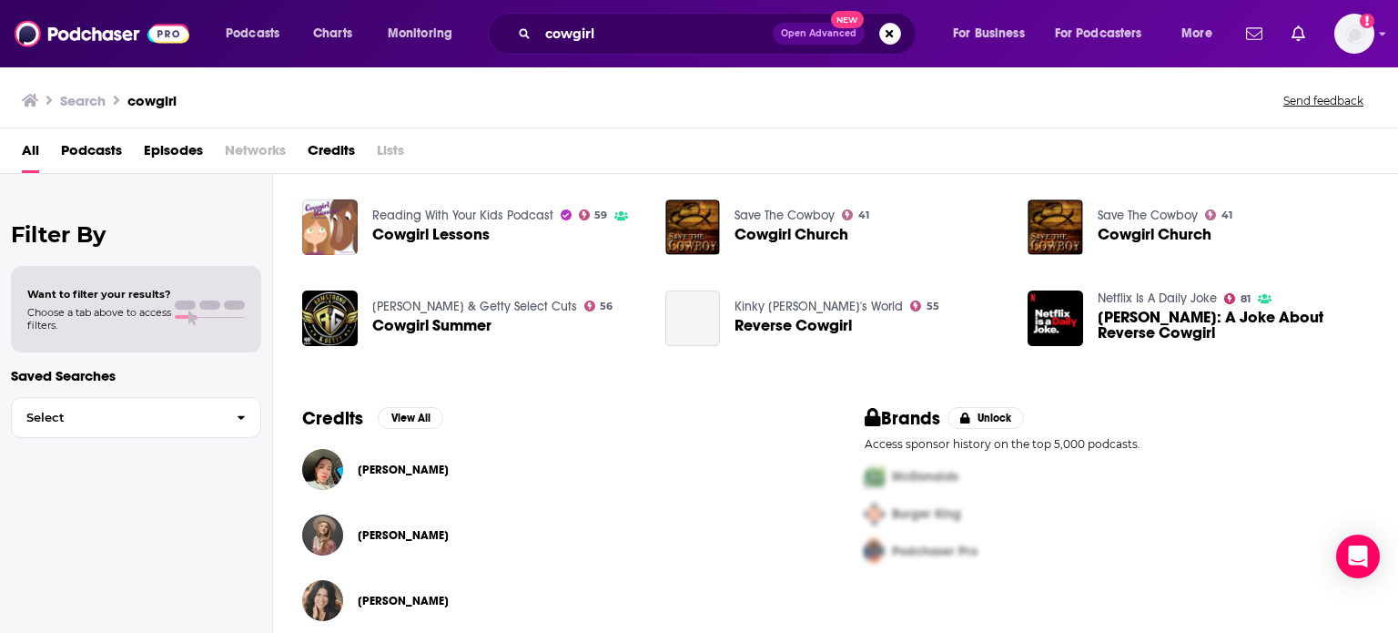
scroll to position [393, 0]
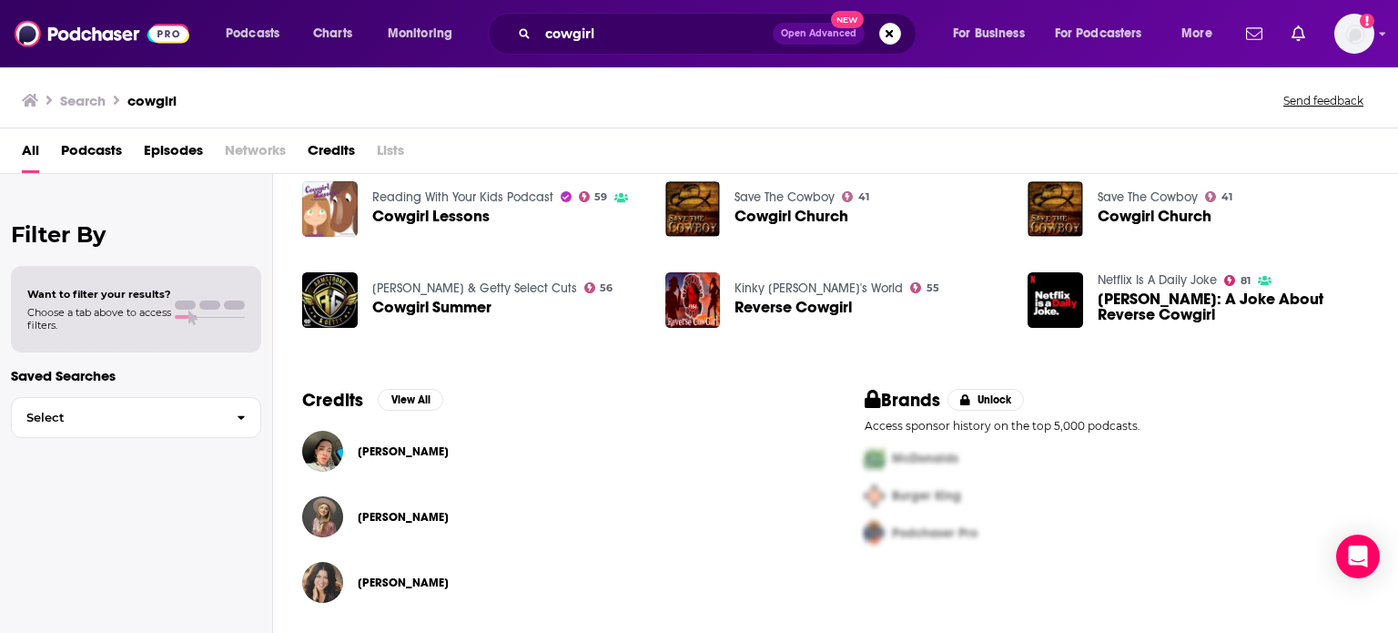
click at [84, 145] on span "Podcasts" at bounding box center [91, 154] width 61 height 37
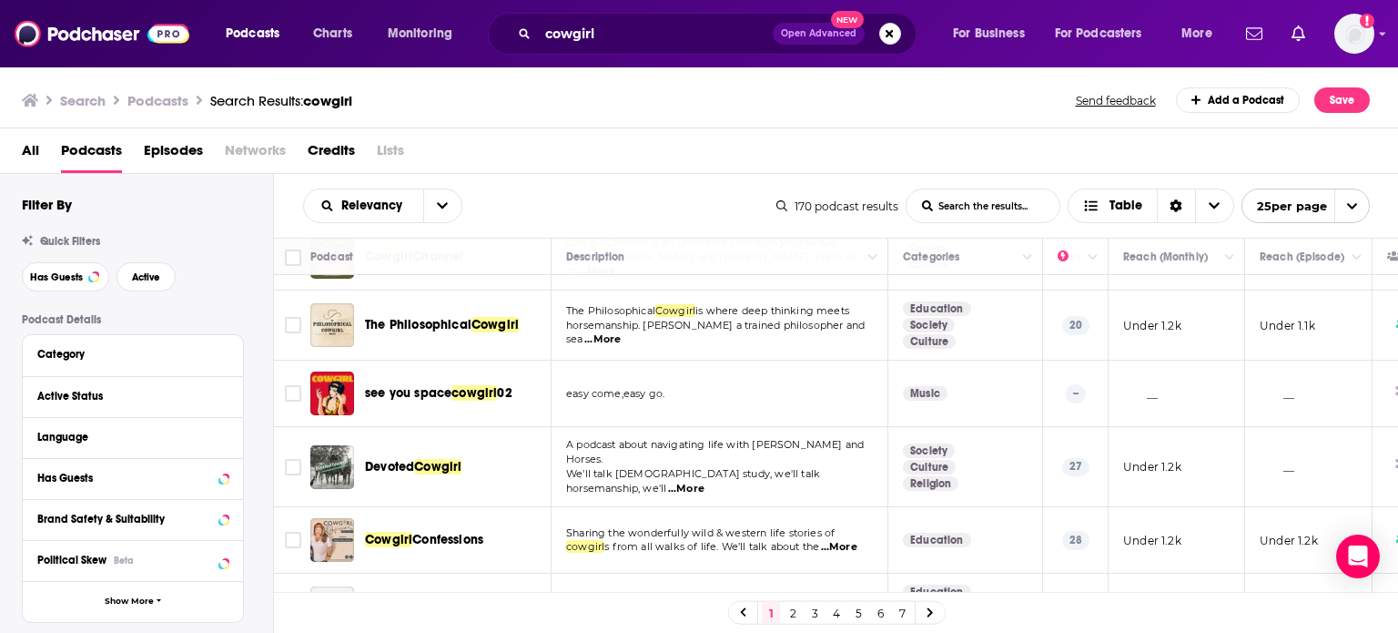
scroll to position [364, 0]
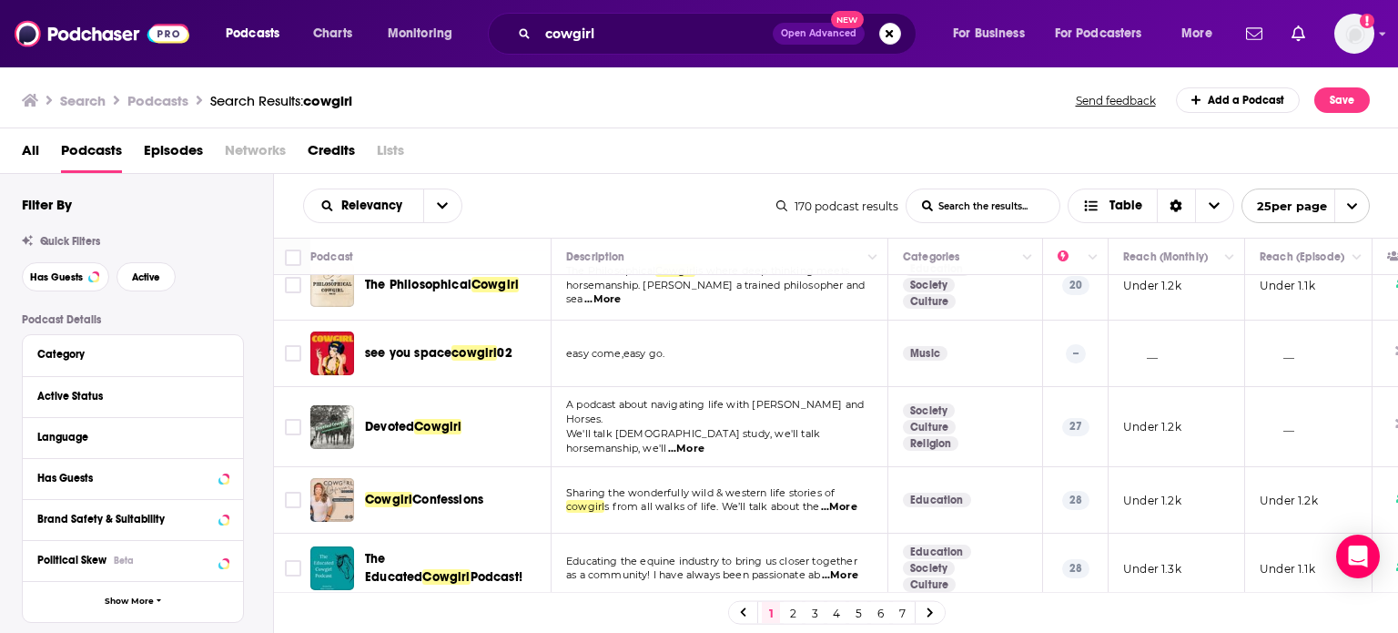
click at [369, 483] on div "Podcasts Charts Monitoring cowgirl Open Advanced New For Business For Podcaster…" at bounding box center [699, 316] width 1398 height 633
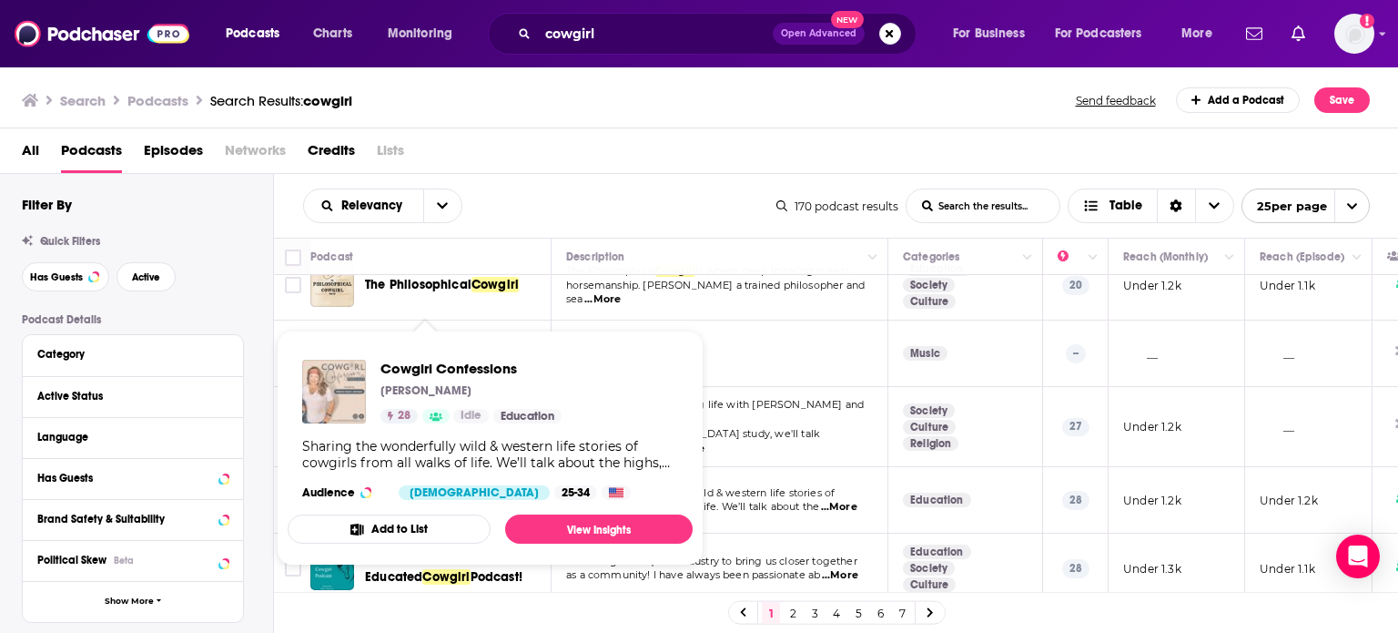
click at [344, 404] on img "Cowgirl Confessions" at bounding box center [334, 392] width 64 height 64
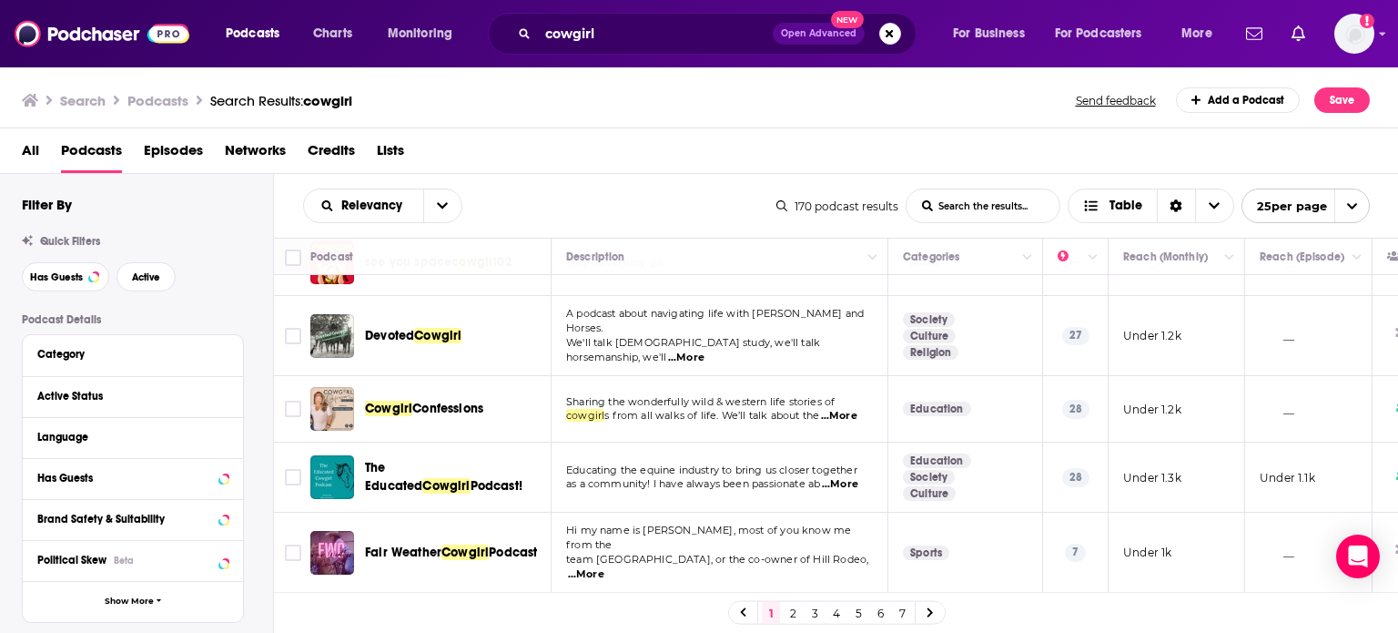
scroll to position [637, 0]
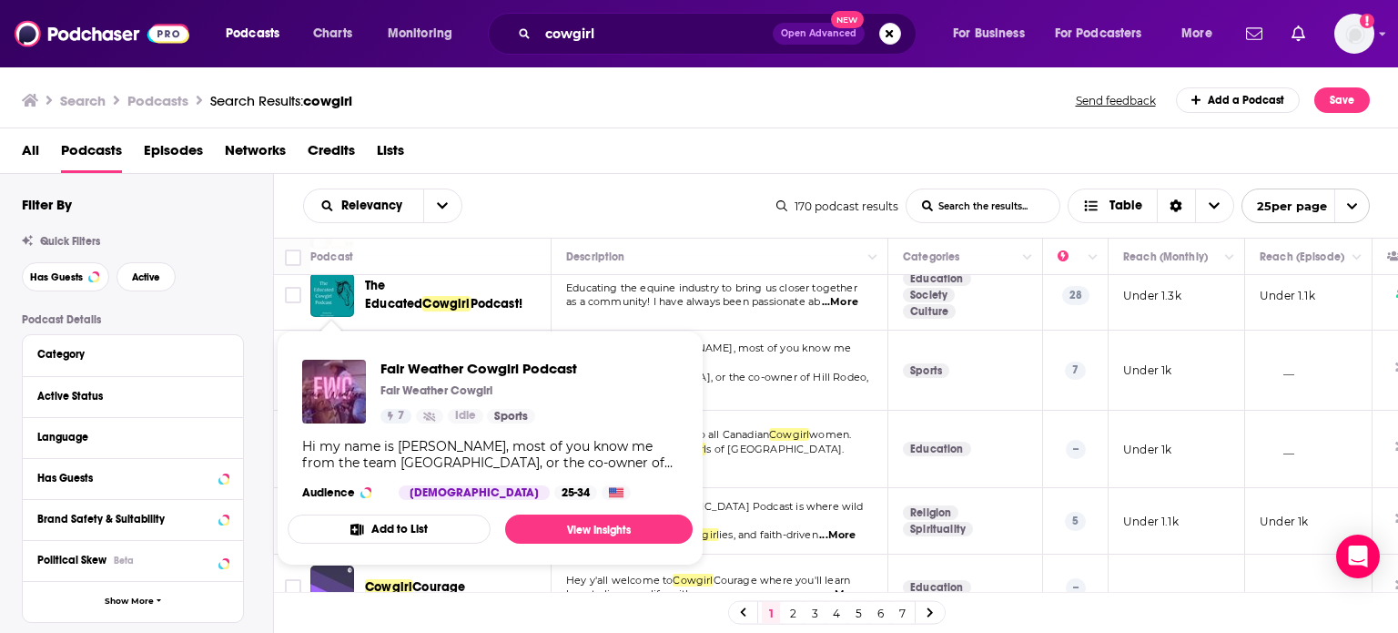
click at [330, 349] on div "Fair Weather Cowgirl Podcast Fair Weather Cowgirl 7 Idle Sports Hi my name is […" at bounding box center [490, 429] width 405 height 169
click at [334, 392] on img "Fair Weather Cowgirl Podcast" at bounding box center [334, 392] width 64 height 64
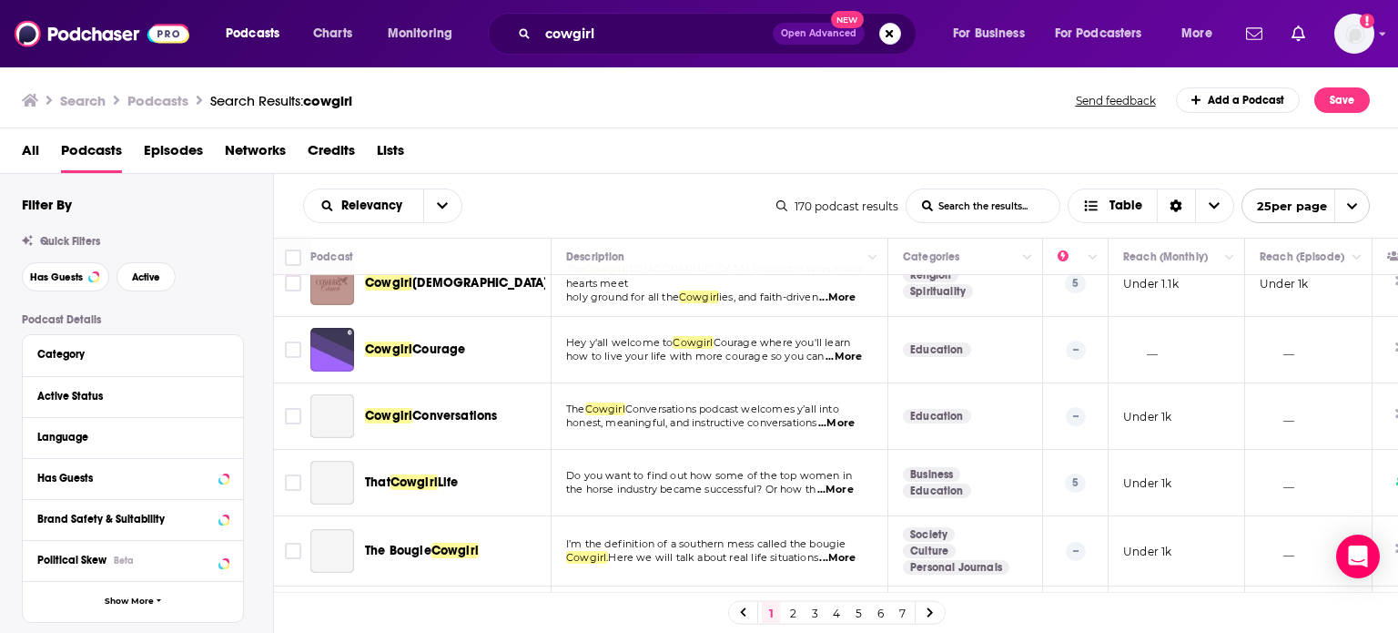
scroll to position [910, 0]
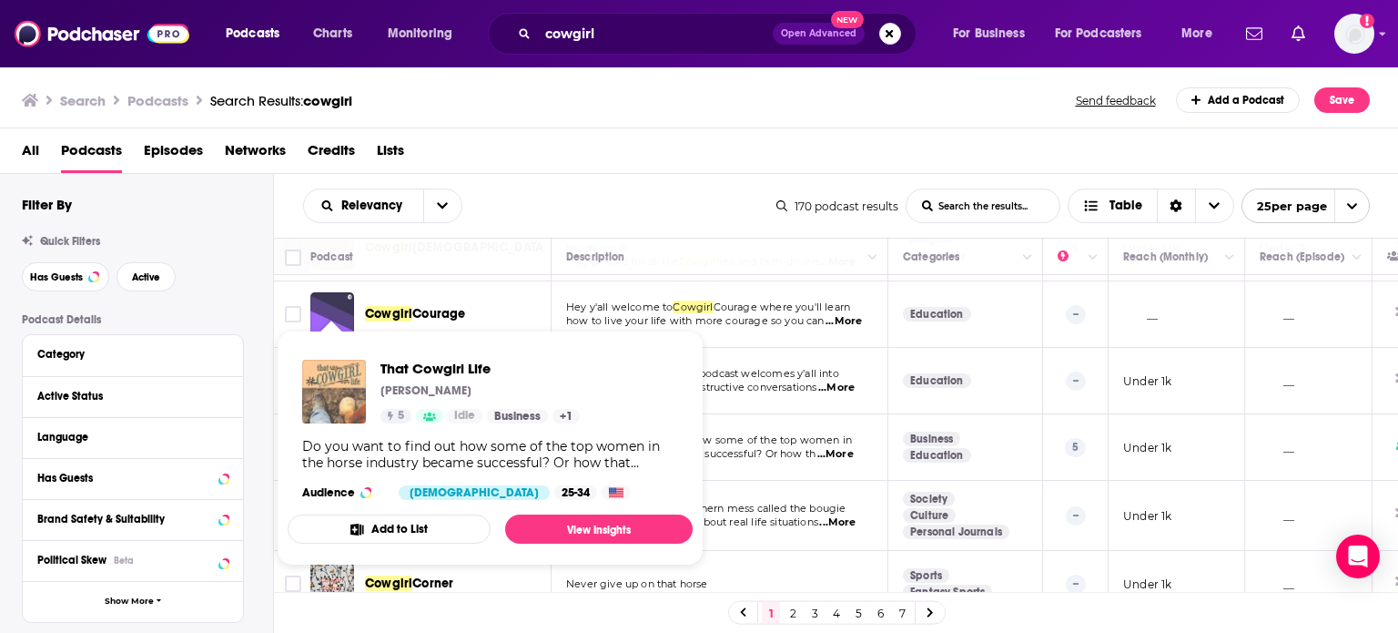
click at [332, 403] on img "That Cowgirl Life" at bounding box center [334, 392] width 64 height 64
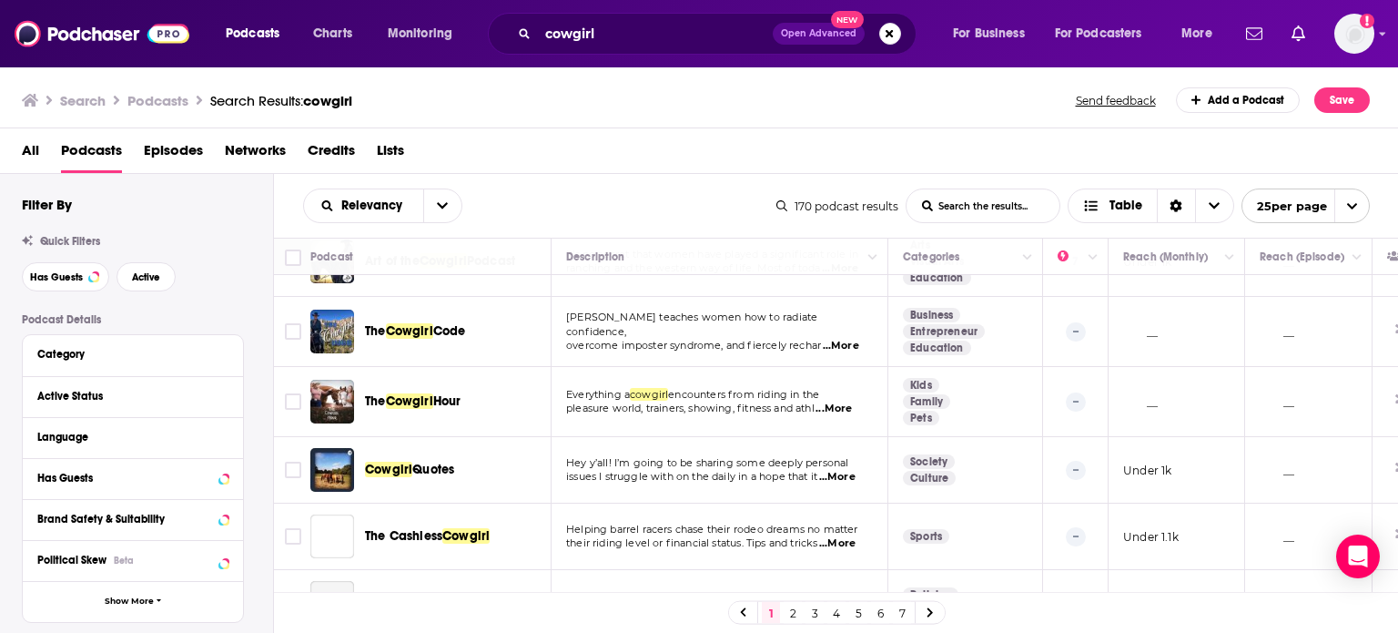
scroll to position [1394, 0]
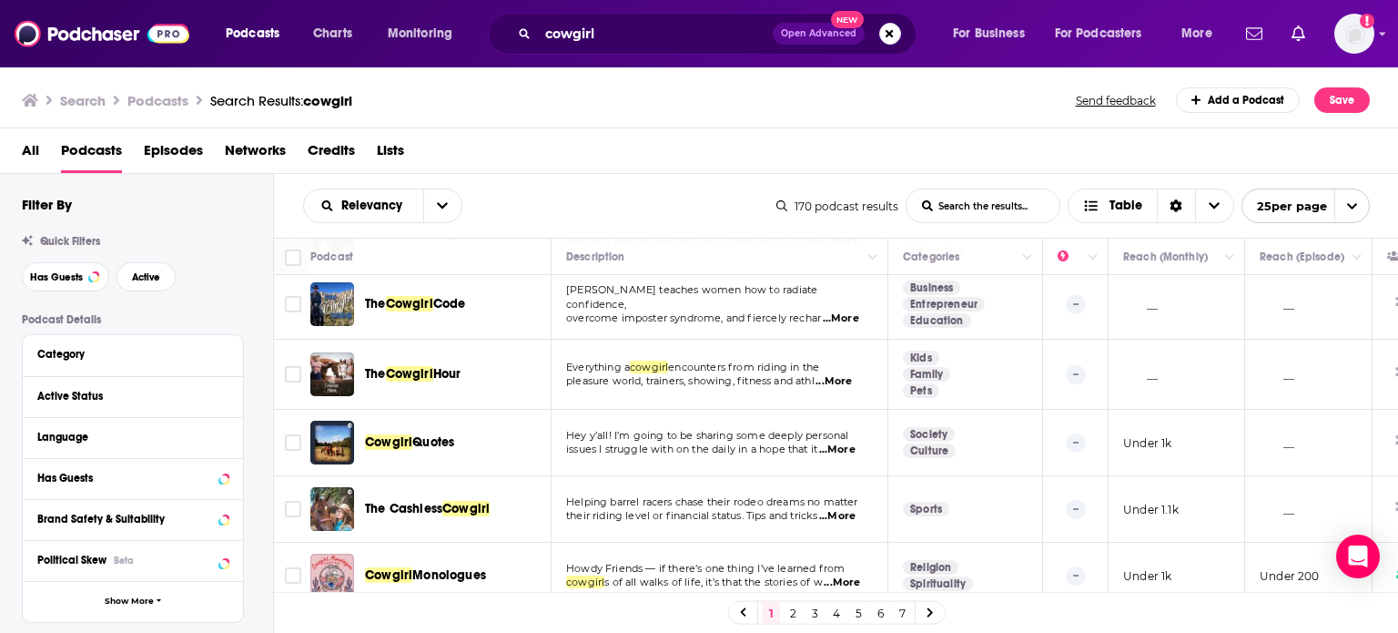
click at [797, 617] on link "2" at bounding box center [793, 613] width 18 height 22
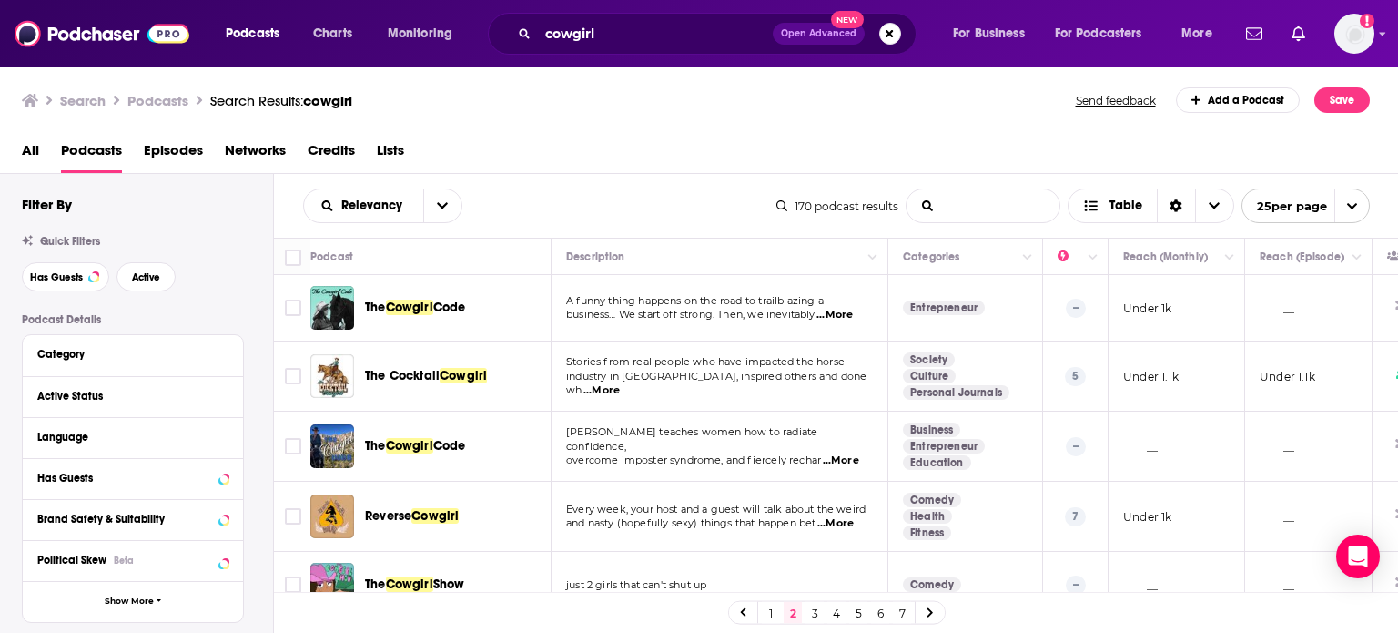
click at [971, 210] on input "List Search Input" at bounding box center [982, 205] width 153 height 33
click at [681, 195] on div "Relevancy List Search Input Search the results... Table" at bounding box center [539, 205] width 473 height 35
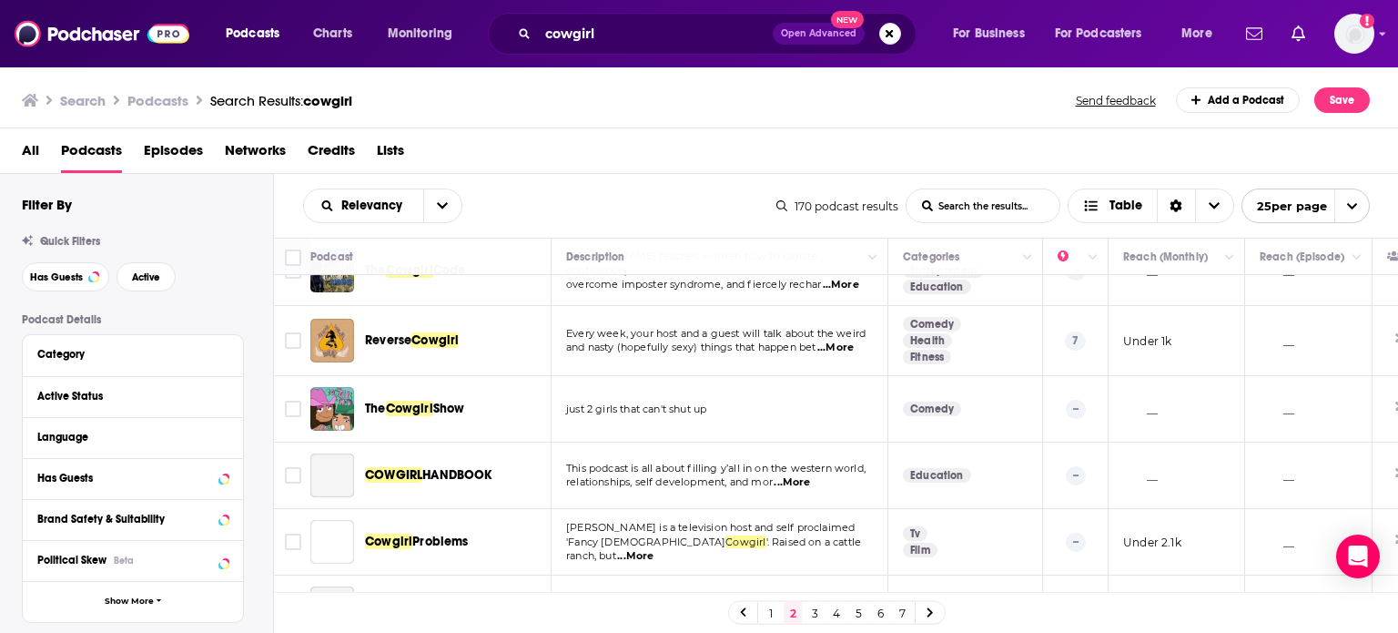
scroll to position [182, 0]
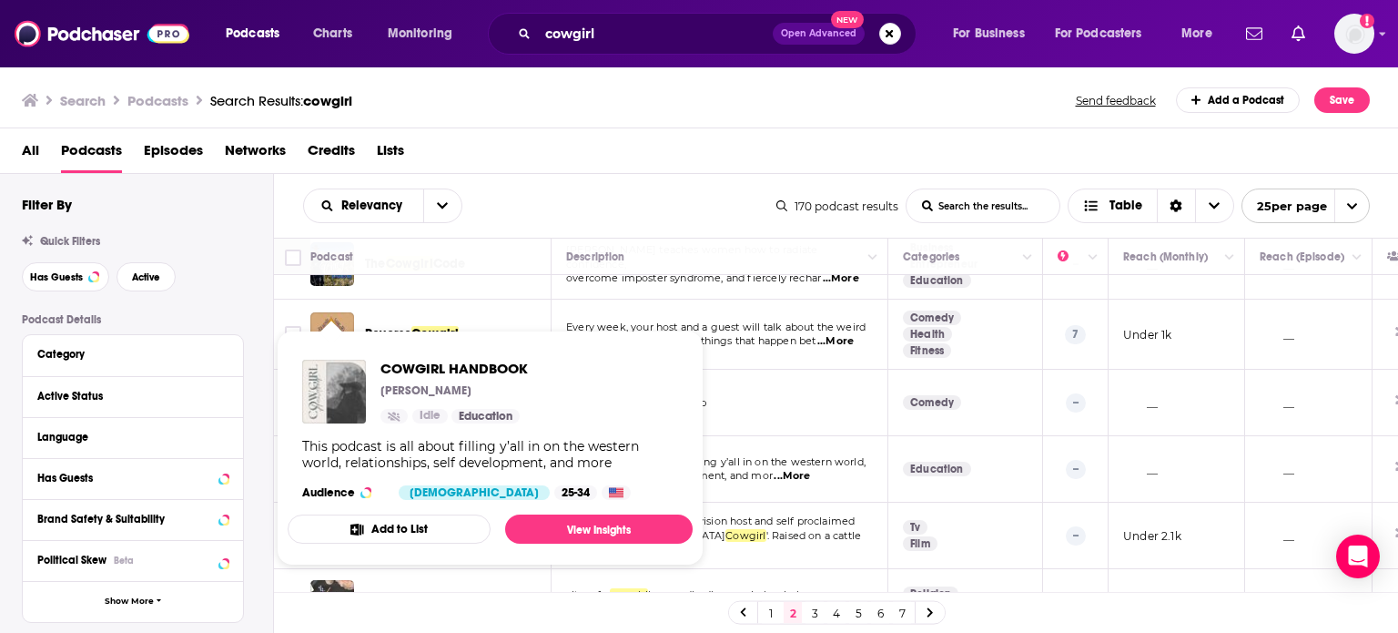
click at [328, 405] on img "COWGIRL HANDBOOK" at bounding box center [334, 392] width 64 height 64
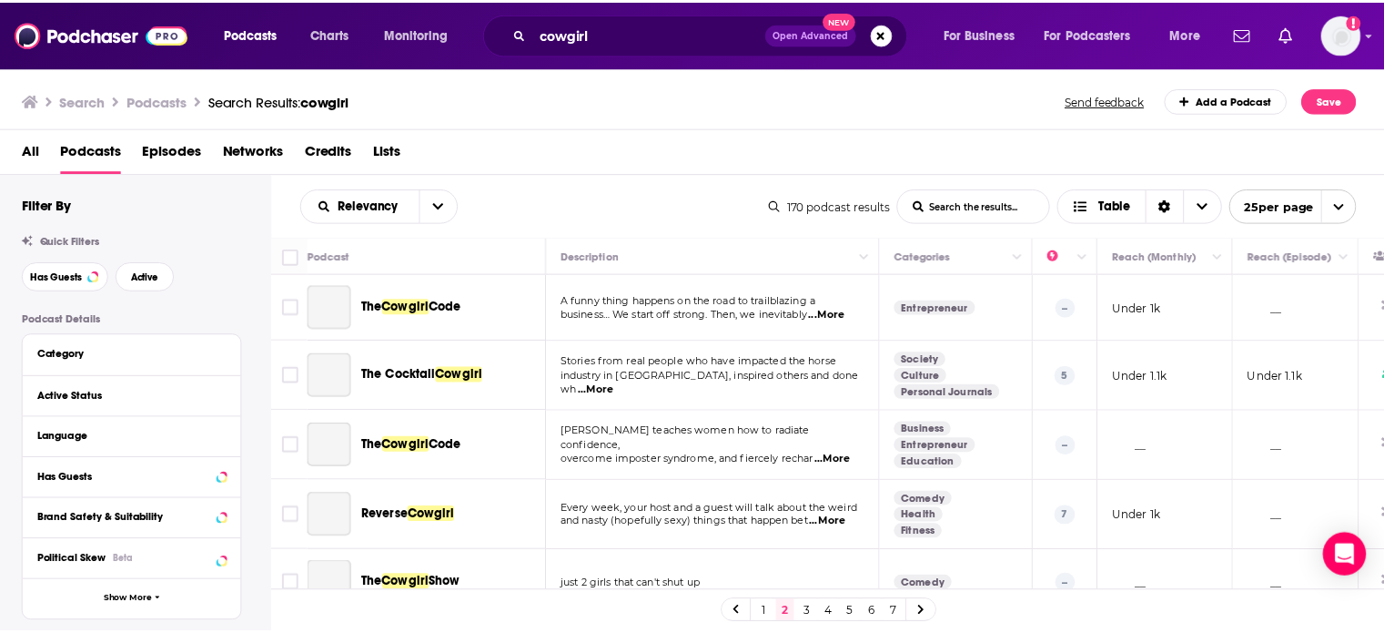
scroll to position [273, 0]
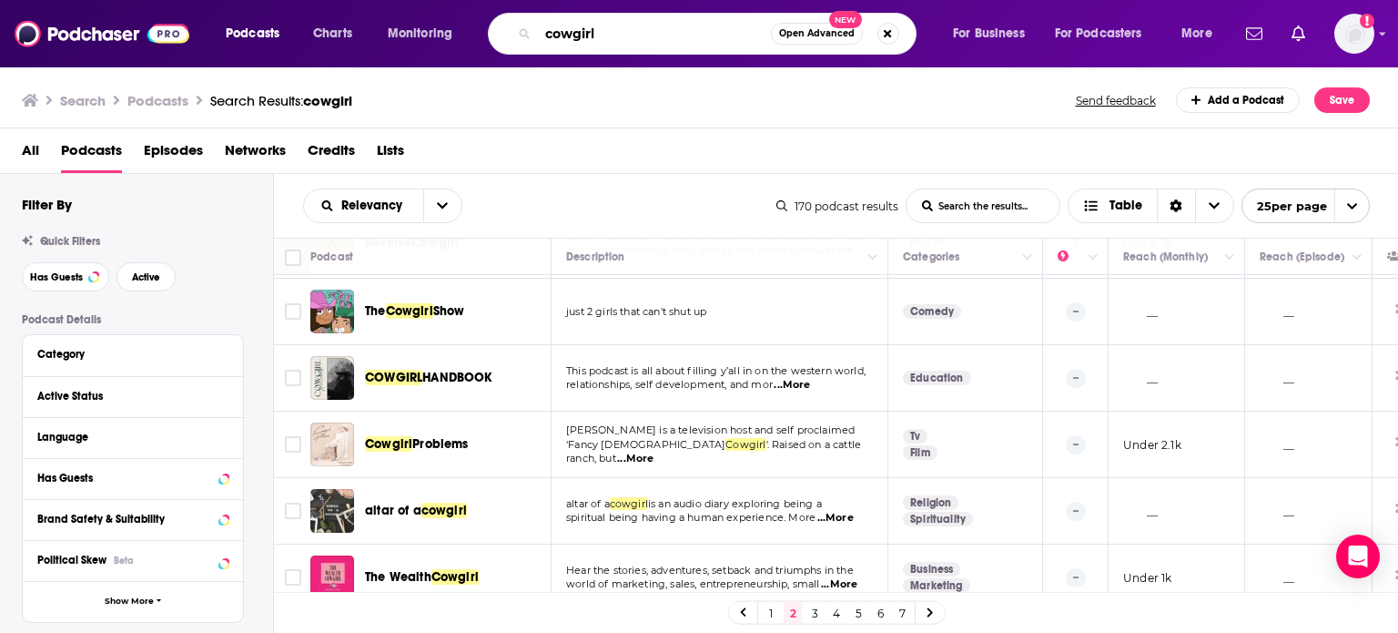
click at [576, 35] on input "cowgirl" at bounding box center [654, 33] width 233 height 29
type input "pioneer"
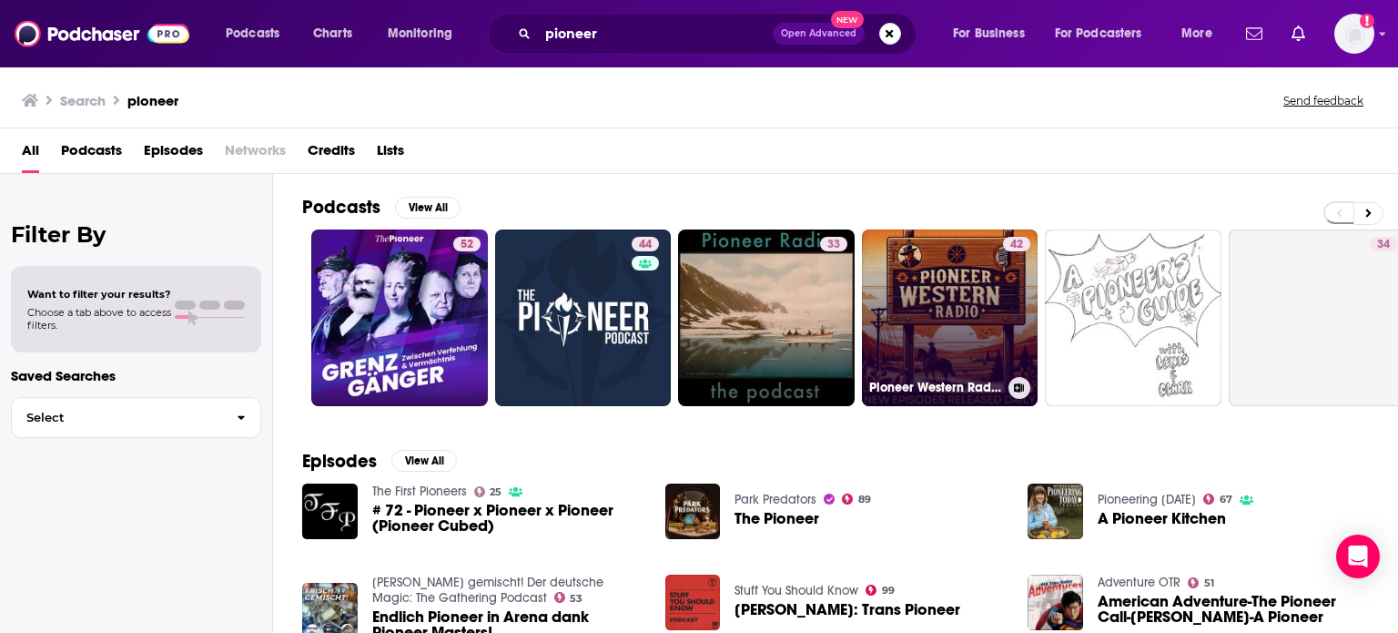
click at [936, 321] on link "42 Pioneer Western Radio" at bounding box center [950, 317] width 177 height 177
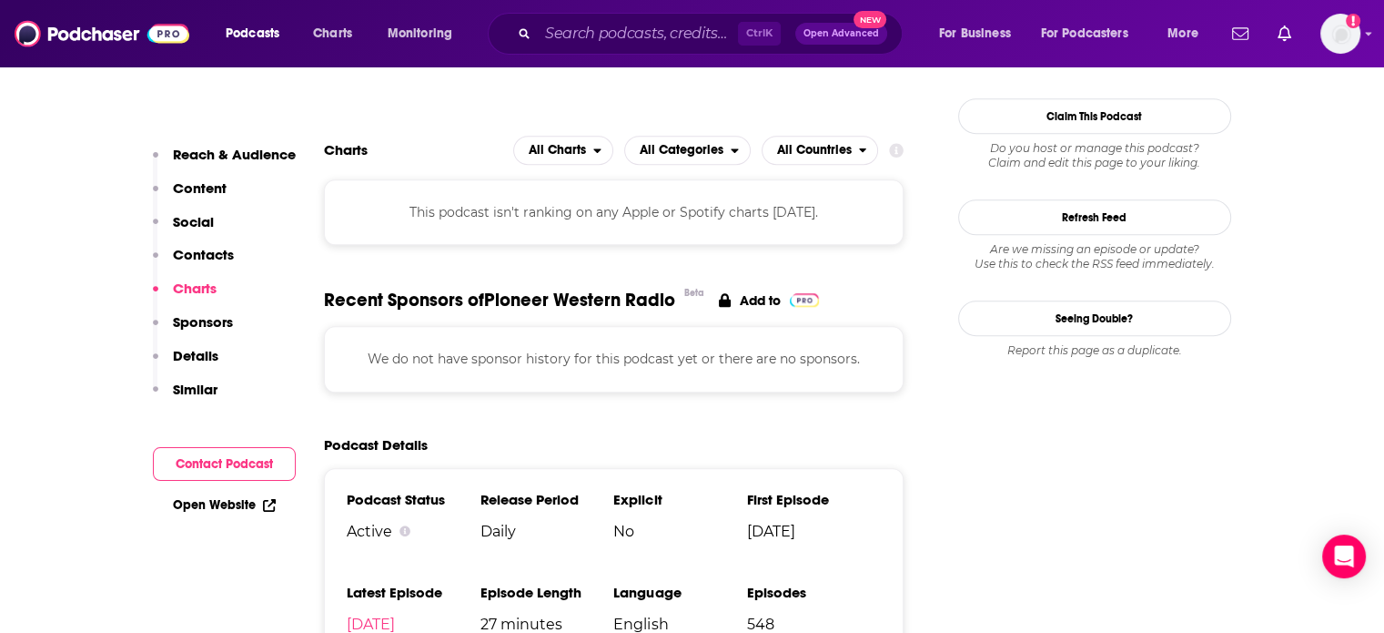
scroll to position [1638, 0]
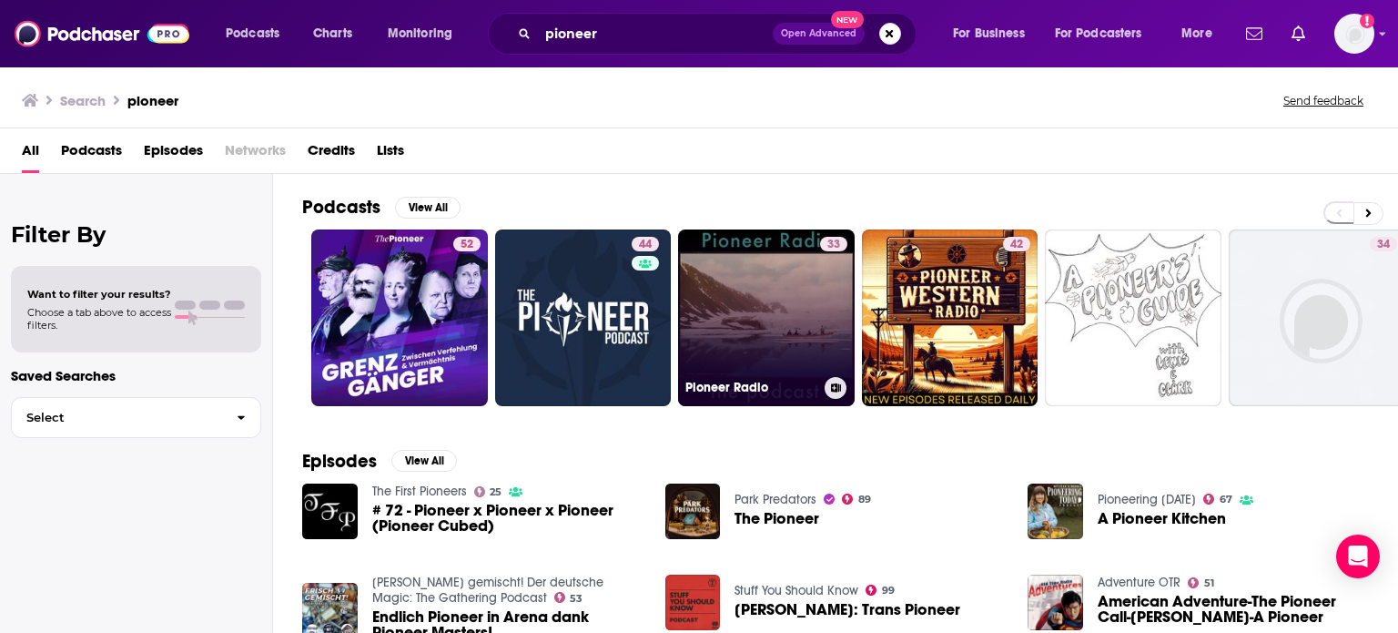
click at [734, 283] on link "33 Pioneer Radio" at bounding box center [766, 317] width 177 height 177
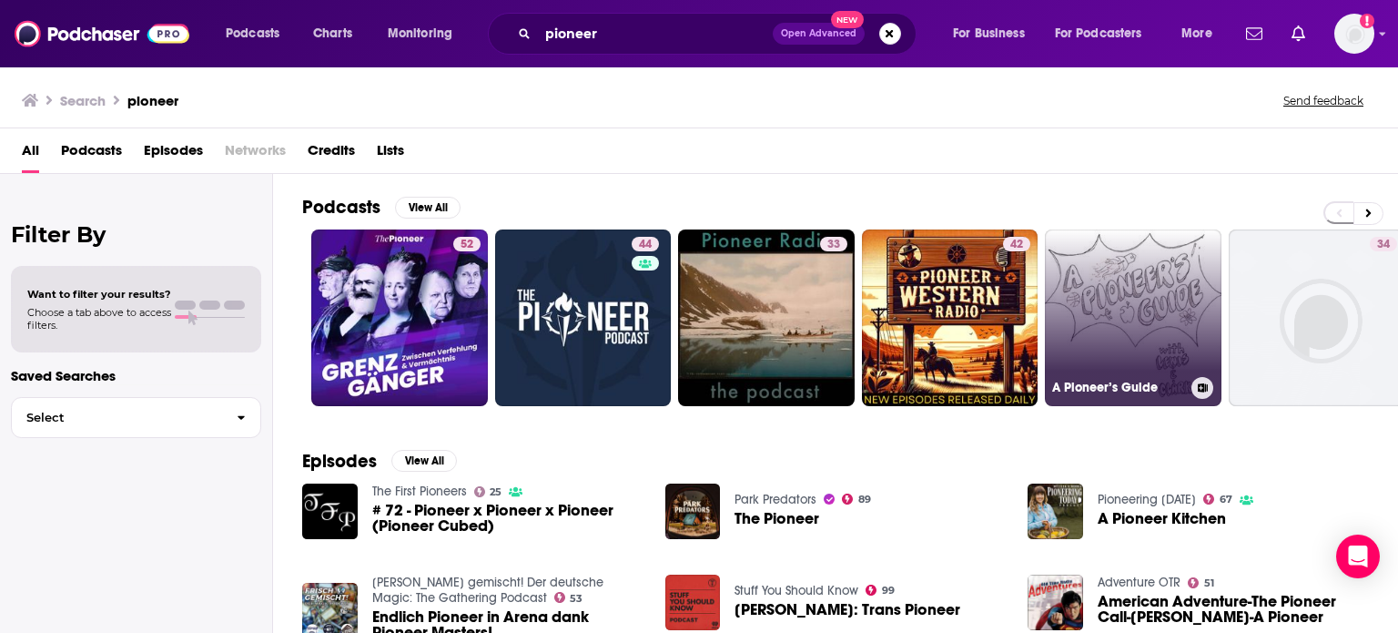
click at [1139, 301] on link "A Pioneer’s Guide" at bounding box center [1133, 317] width 177 height 177
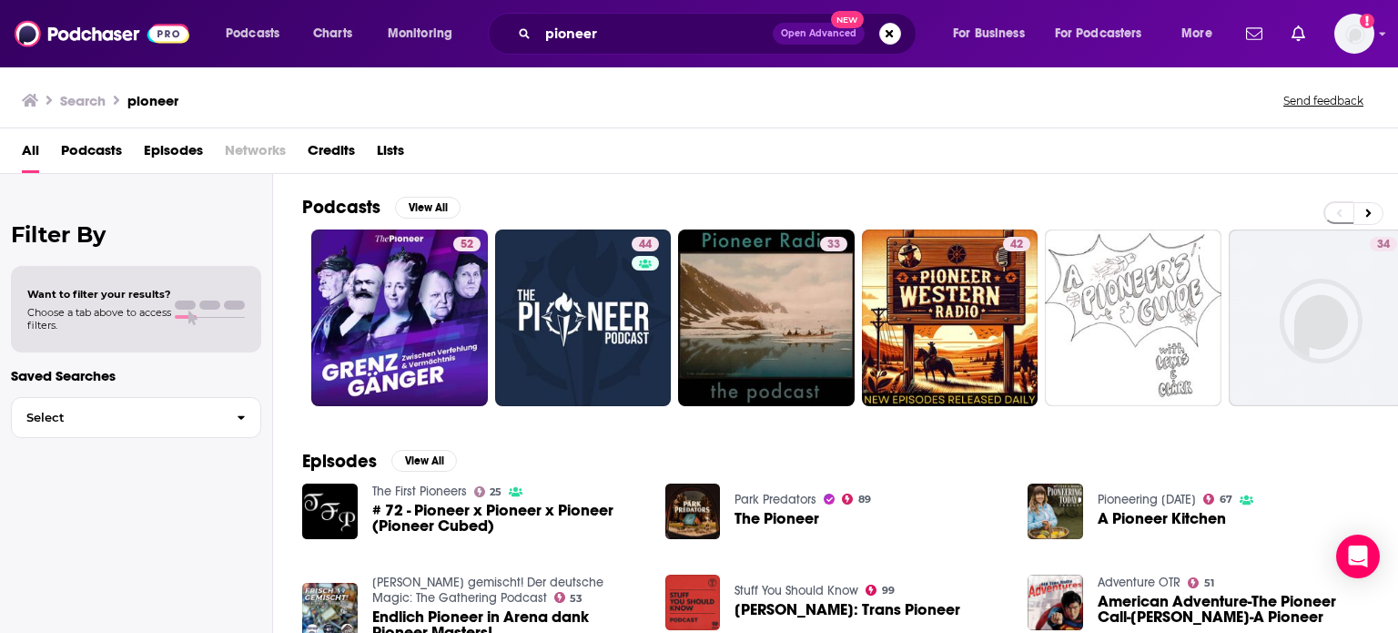
click at [94, 141] on span "Podcasts" at bounding box center [91, 154] width 61 height 37
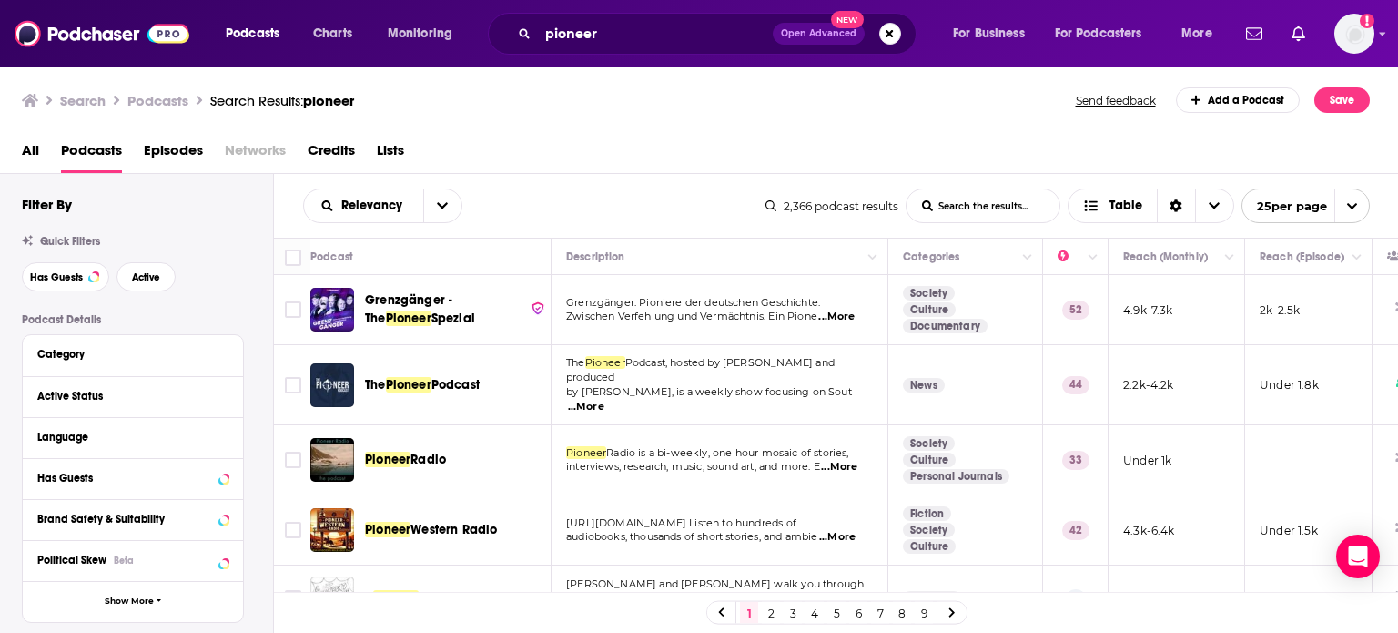
click at [164, 214] on div "Filter By Quick Filters Has Guests Active Podcast Details Category Active Statu…" at bounding box center [147, 593] width 251 height 794
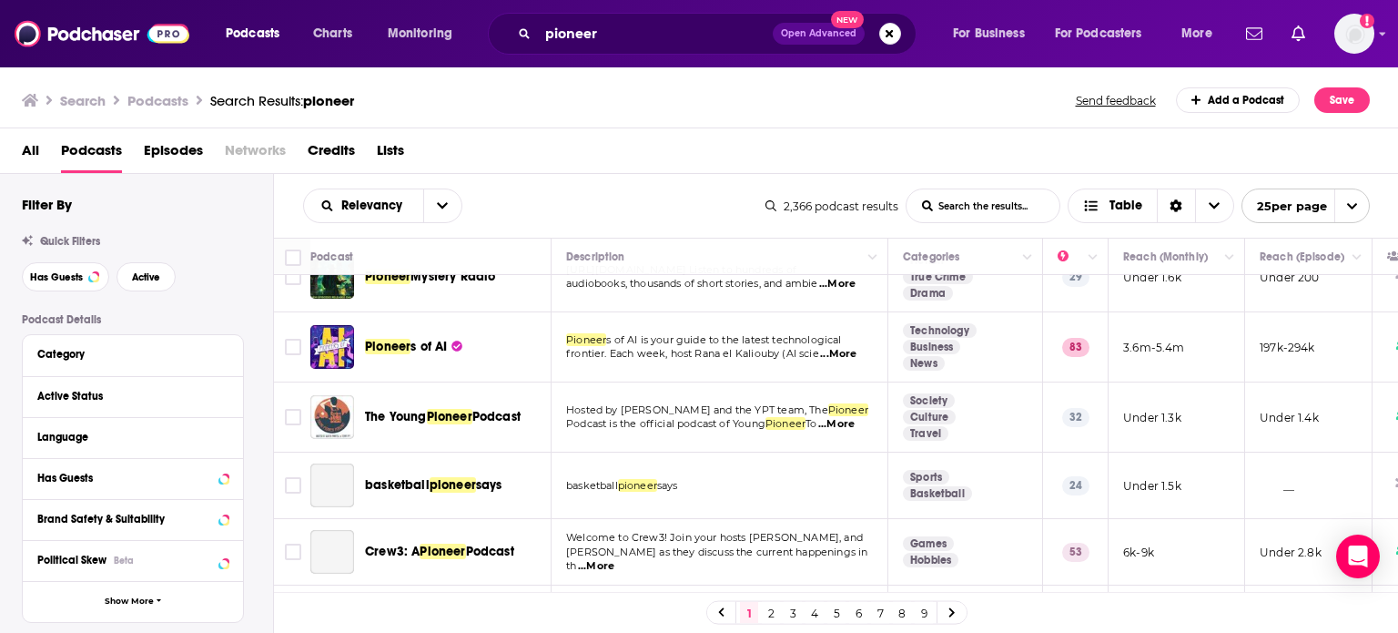
scroll to position [819, 0]
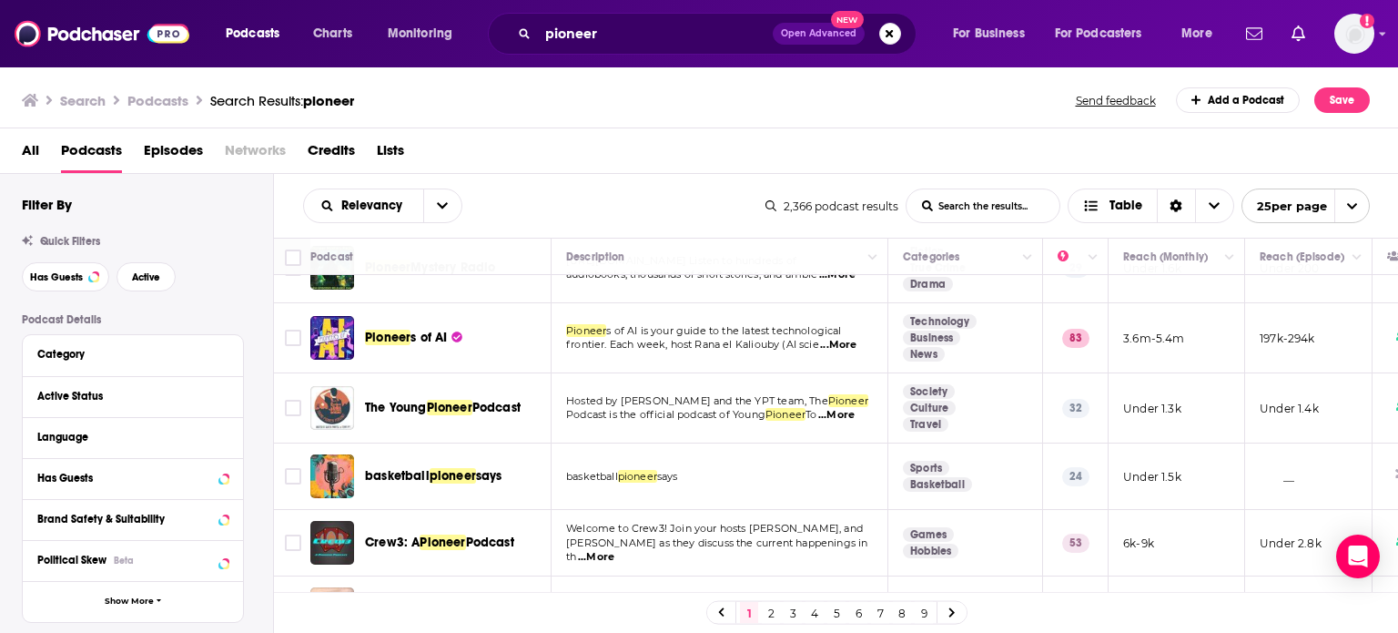
click at [847, 408] on span "...More" at bounding box center [836, 415] width 36 height 15
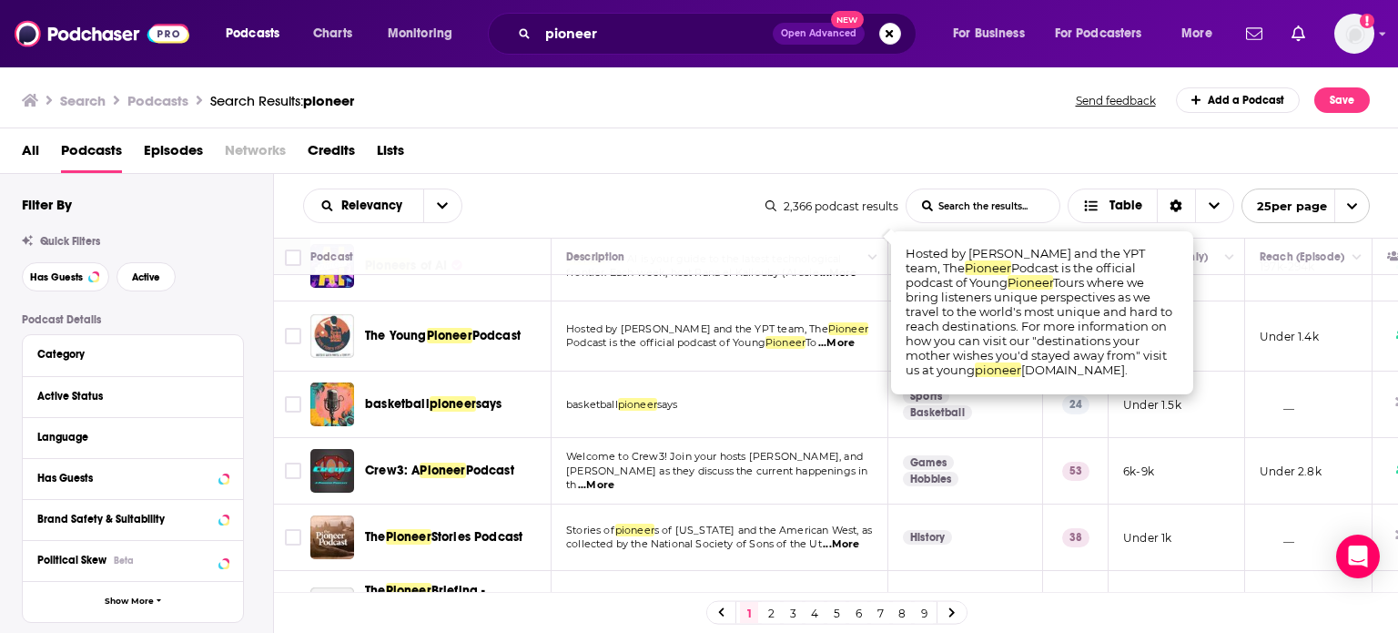
scroll to position [1001, 0]
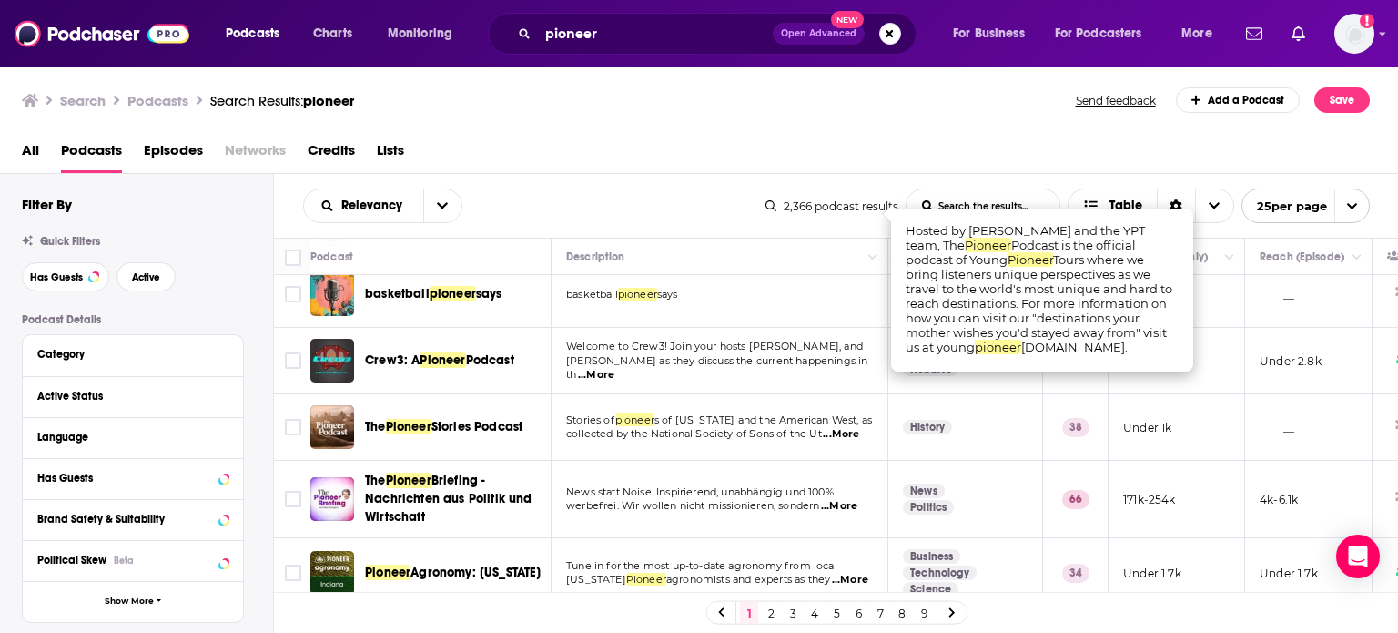
click at [852, 427] on span "...More" at bounding box center [841, 434] width 36 height 15
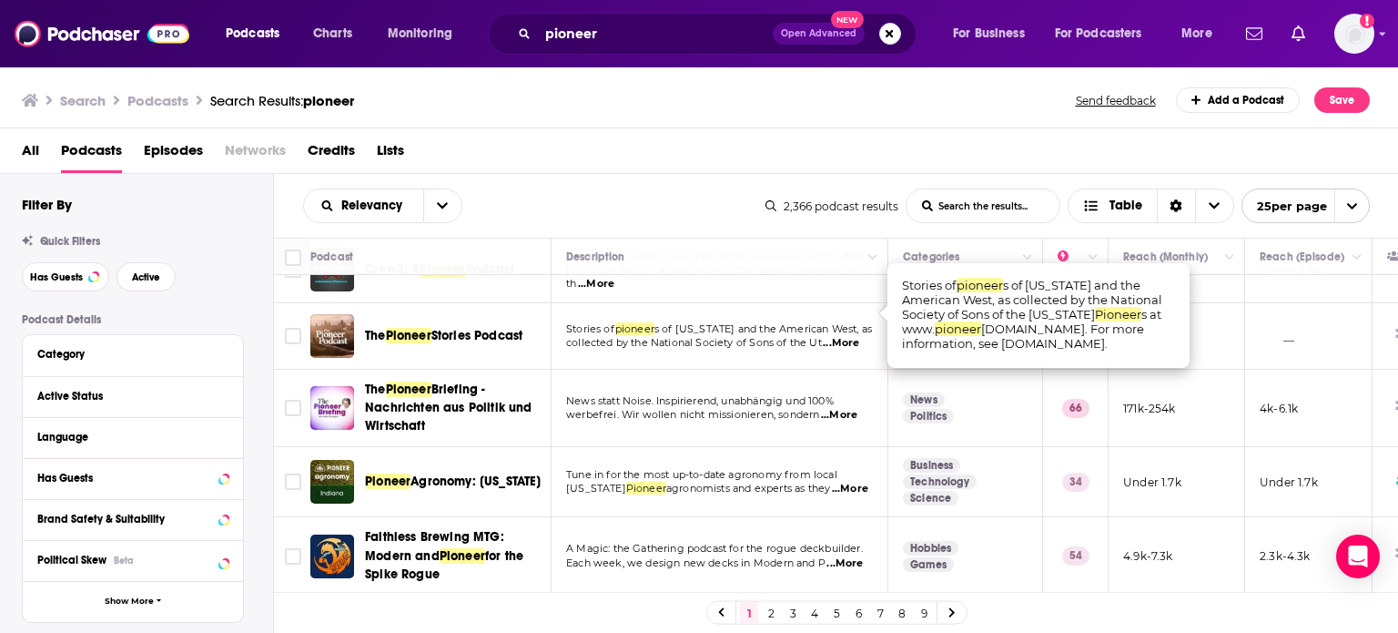
scroll to position [1183, 0]
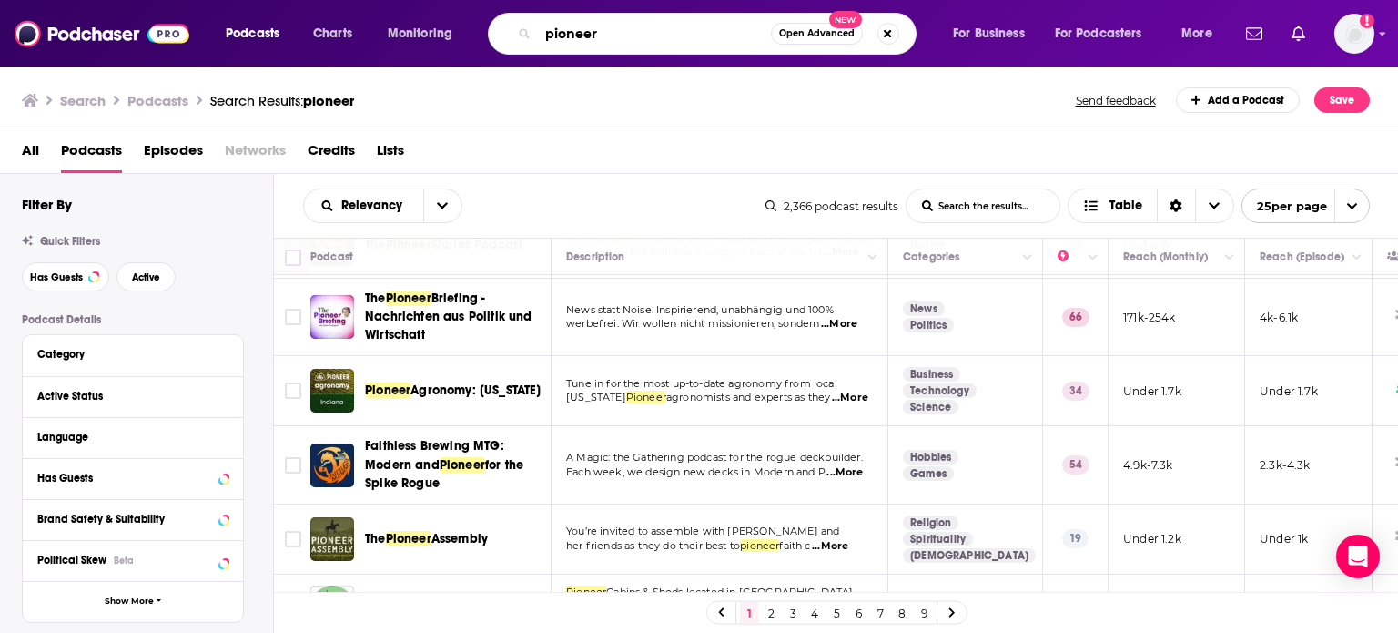
click at [542, 32] on input "pioneer" at bounding box center [654, 33] width 233 height 29
type input "rural"
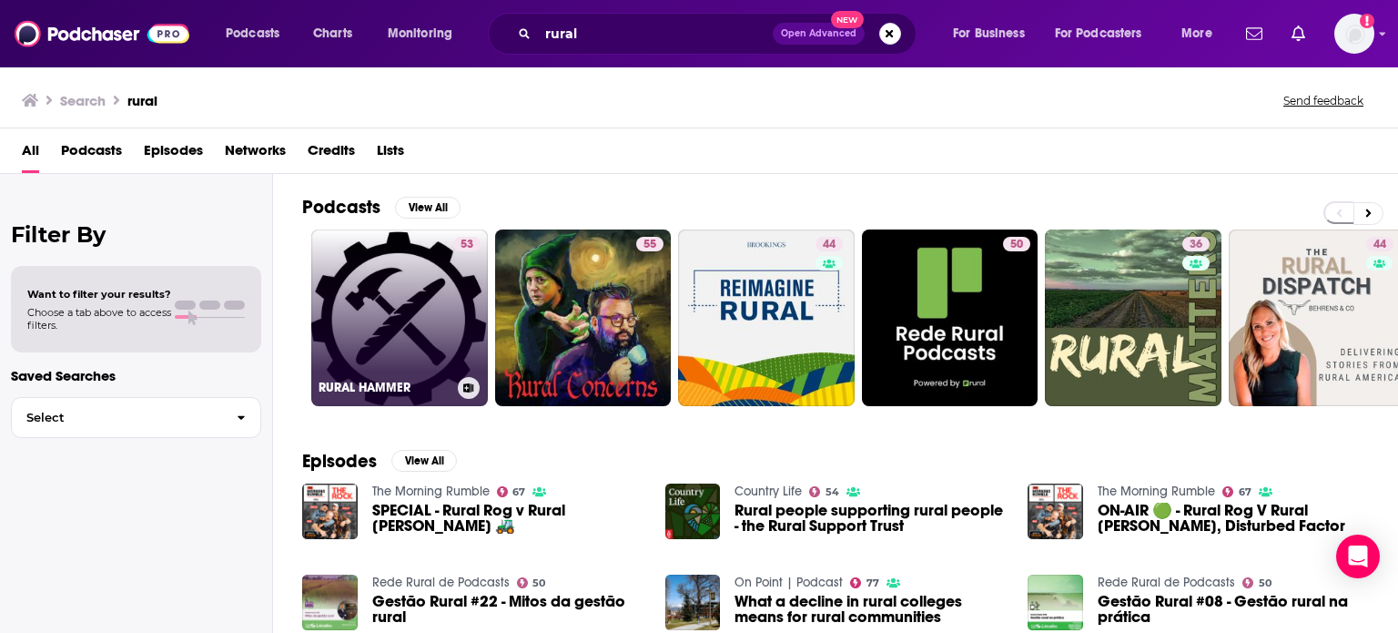
click at [353, 330] on link "53 RURAL HAMMER" at bounding box center [399, 317] width 177 height 177
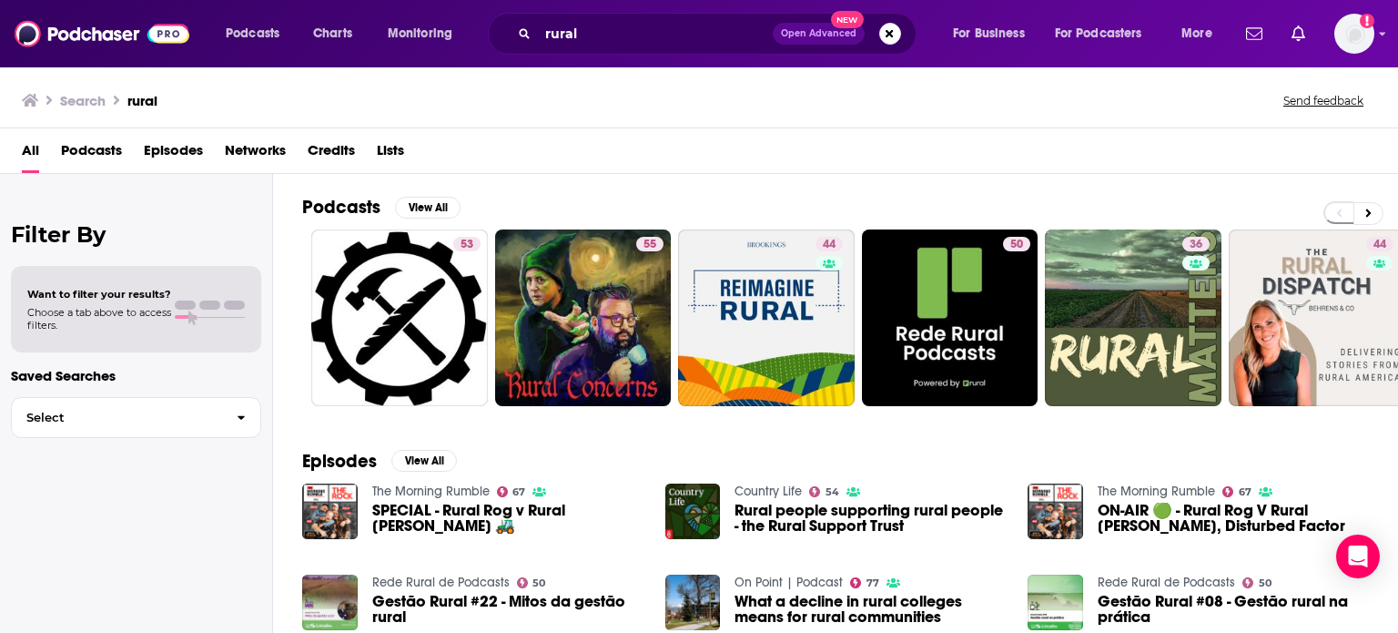
click at [98, 159] on span "Podcasts" at bounding box center [91, 154] width 61 height 37
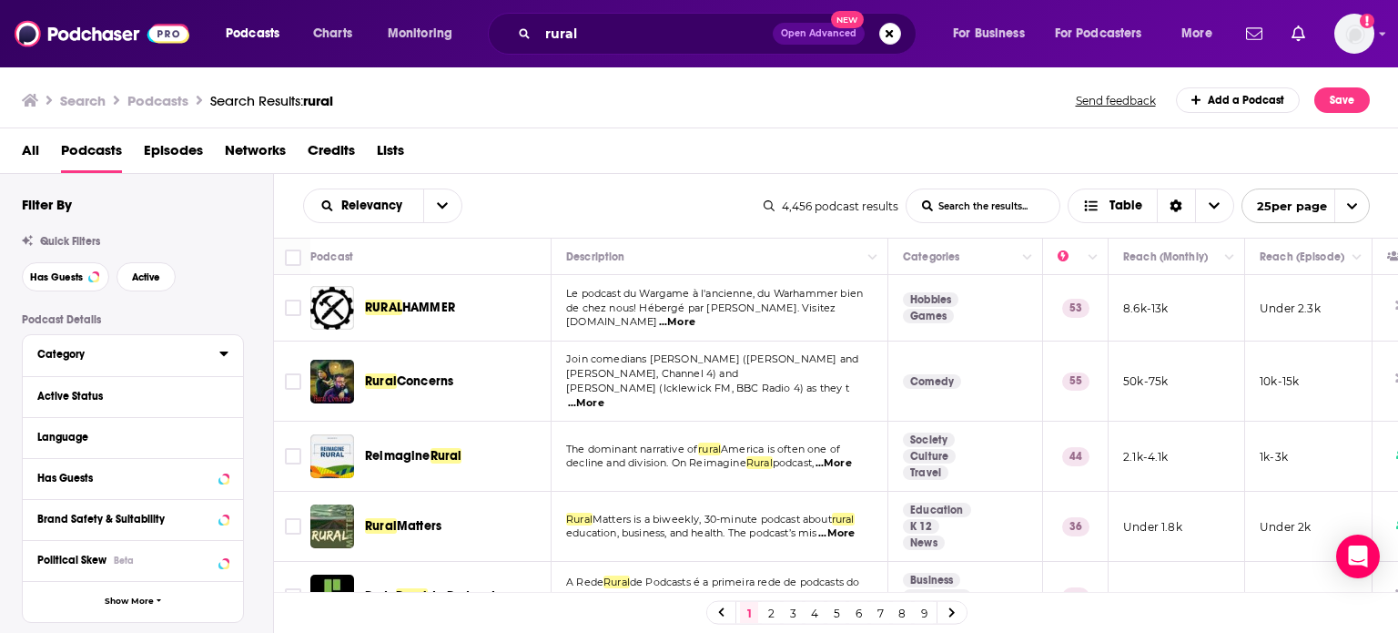
click at [226, 356] on icon at bounding box center [223, 353] width 9 height 15
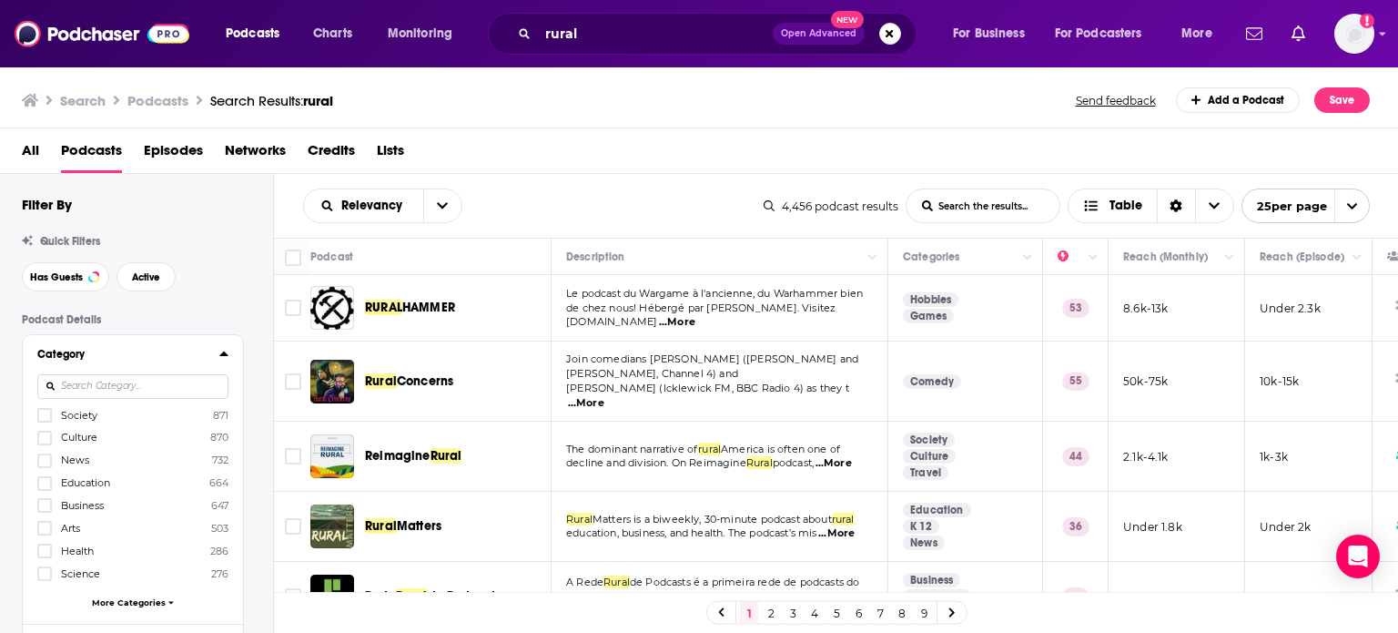
scroll to position [273, 0]
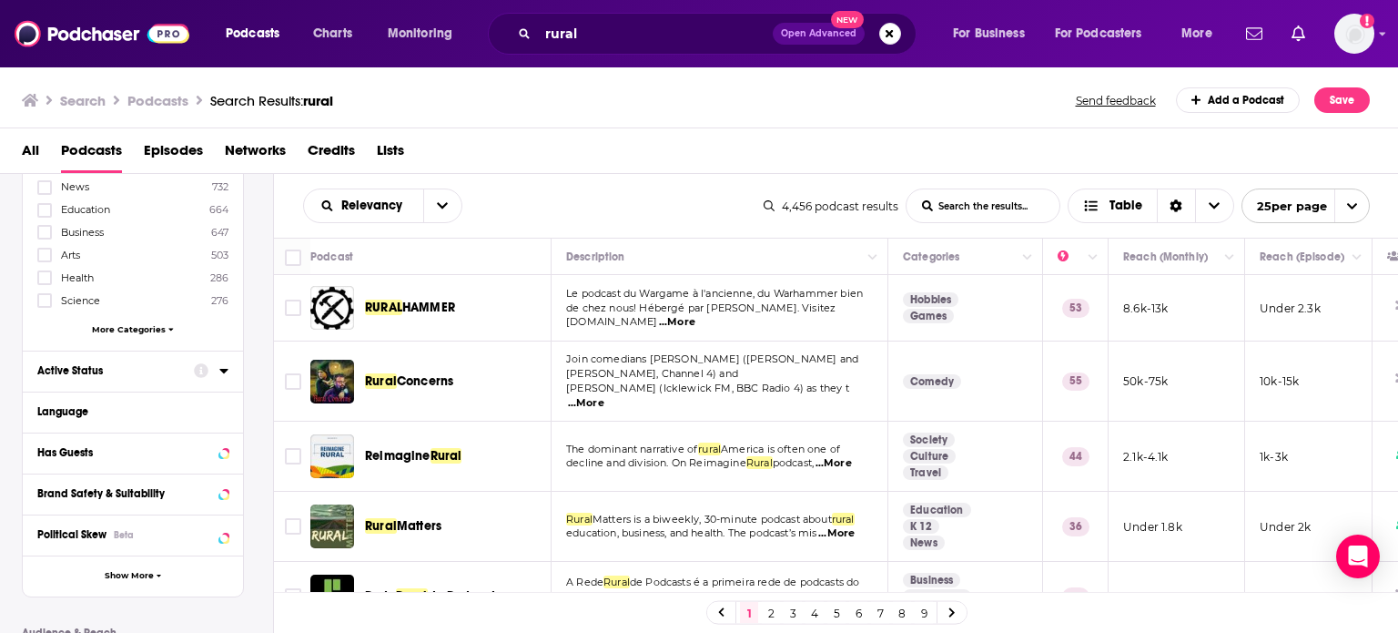
click at [223, 374] on icon at bounding box center [223, 370] width 9 height 15
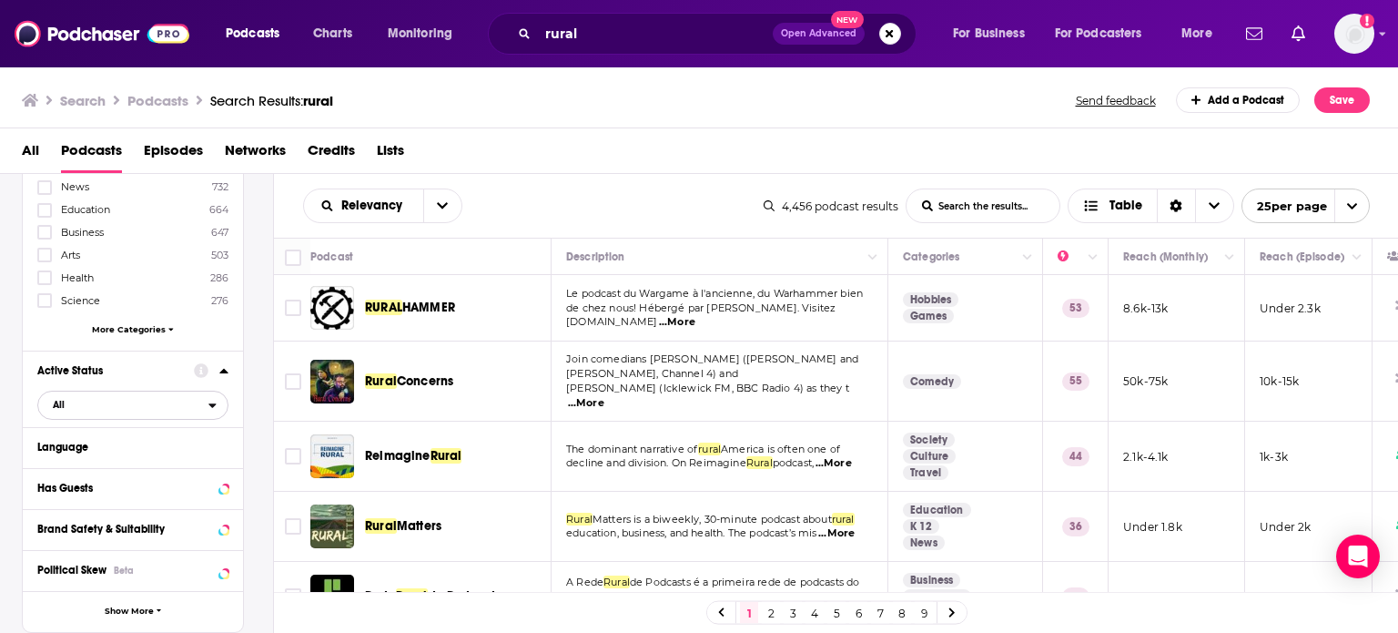
click at [217, 407] on div "open menu" at bounding box center [217, 405] width 19 height 13
click at [177, 465] on span "570" at bounding box center [184, 465] width 86 height 10
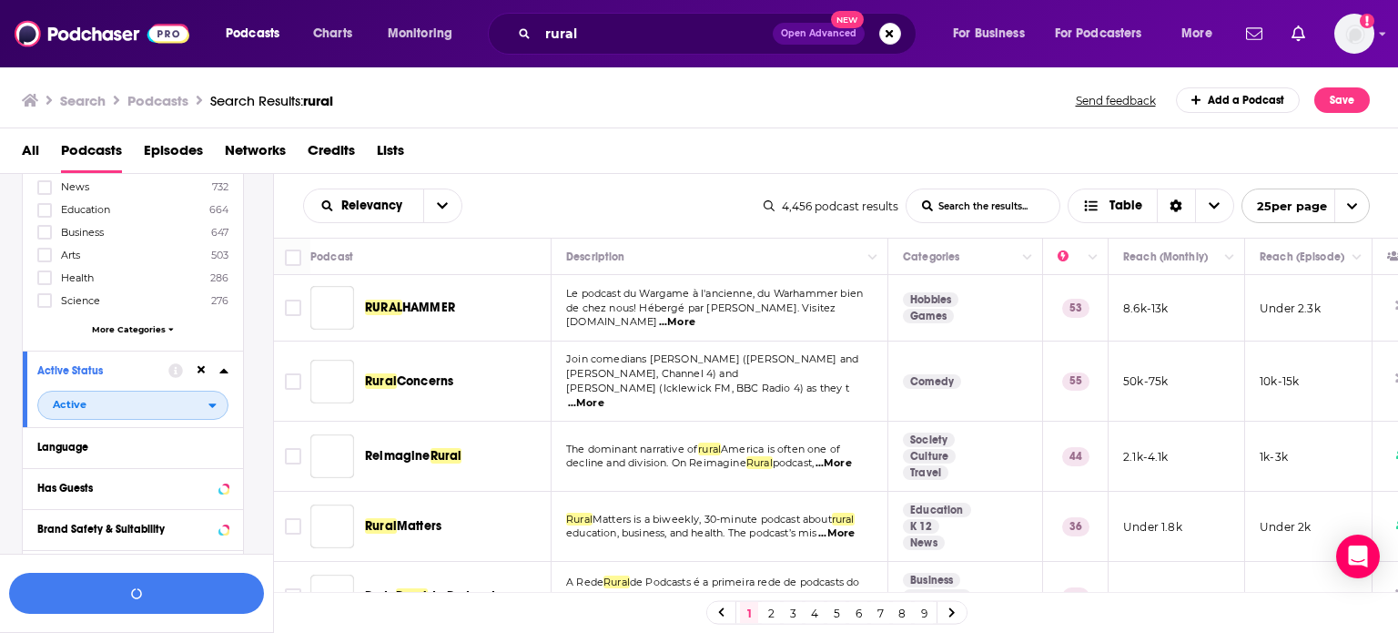
scroll to position [318, 0]
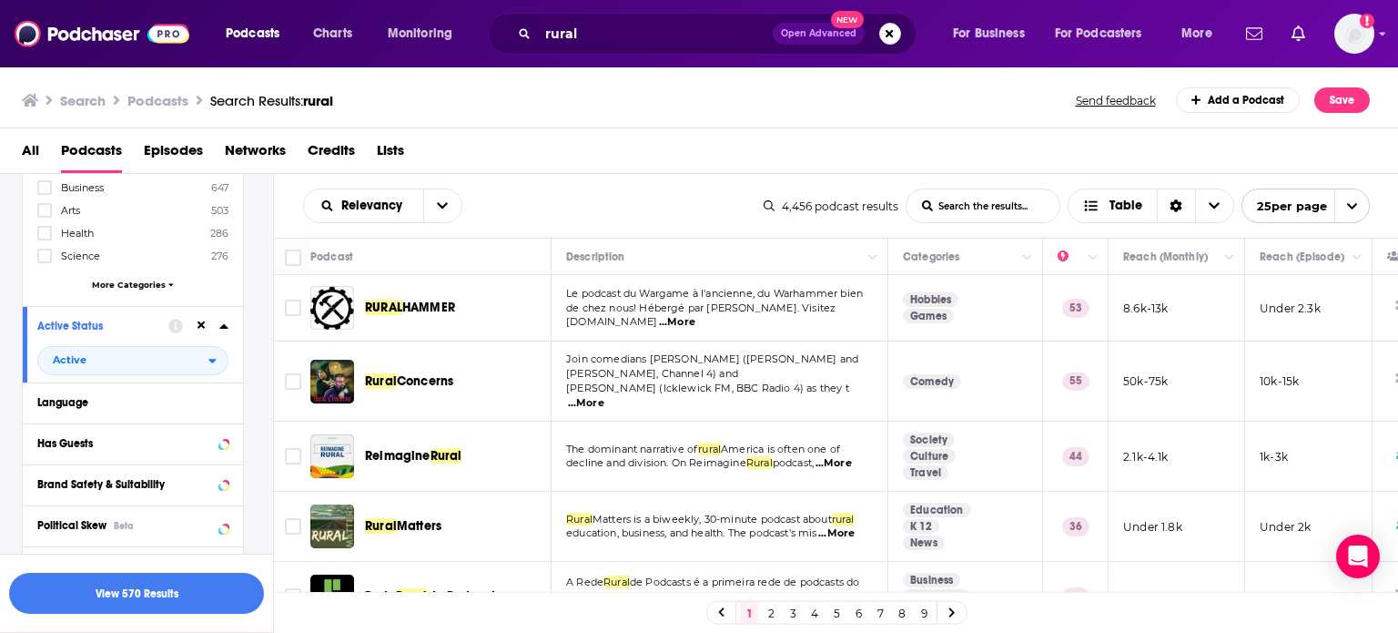
click at [844, 456] on span "...More" at bounding box center [833, 463] width 36 height 15
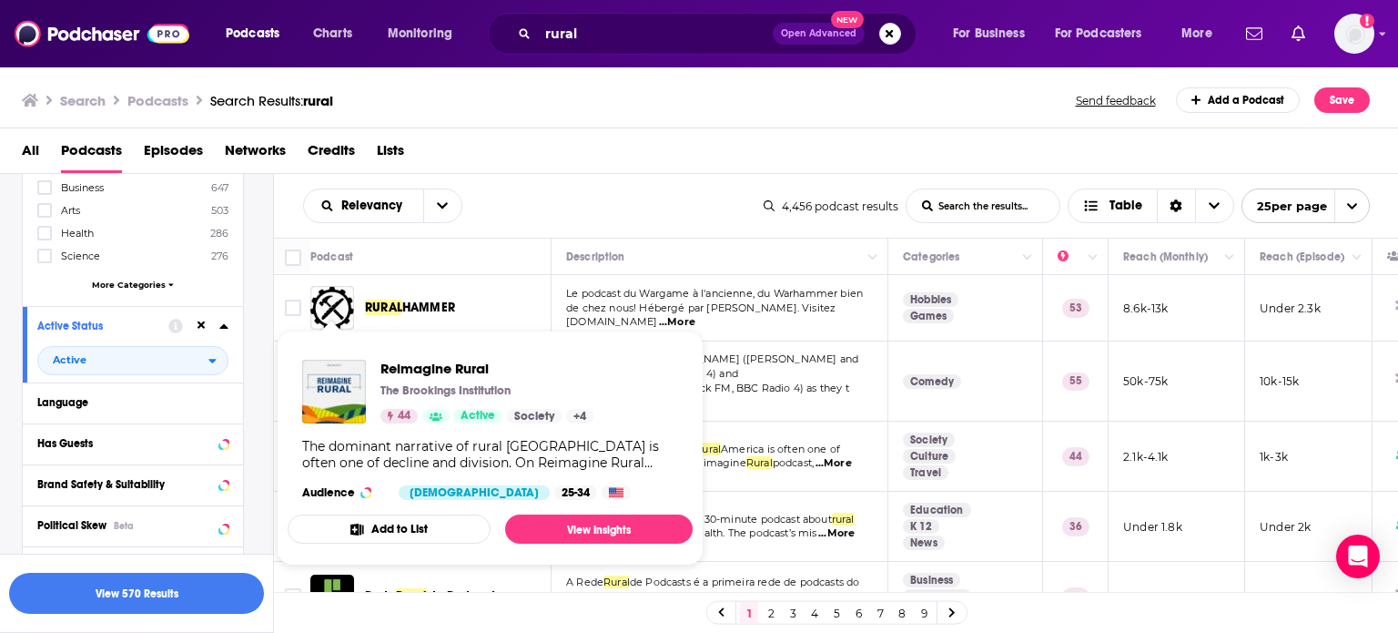
click at [347, 438] on div "The dominant narrative of rural [GEOGRAPHIC_DATA] is often one of decline and d…" at bounding box center [490, 454] width 376 height 33
click at [346, 390] on img "Reimagine Rural" at bounding box center [334, 392] width 64 height 64
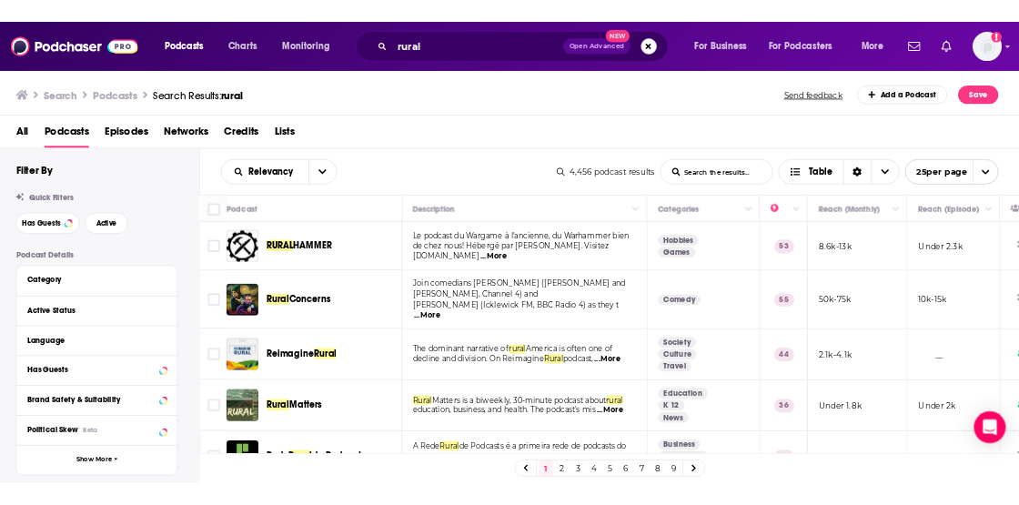
scroll to position [182, 0]
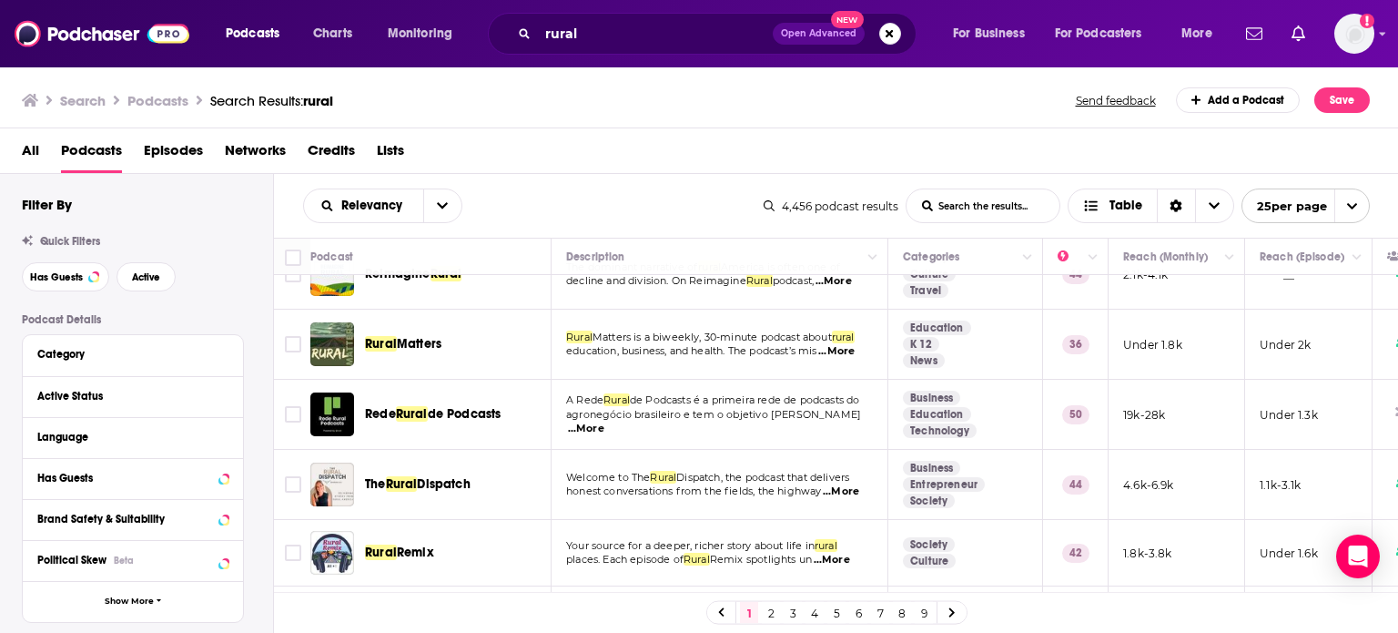
click at [850, 484] on span "...More" at bounding box center [841, 491] width 36 height 15
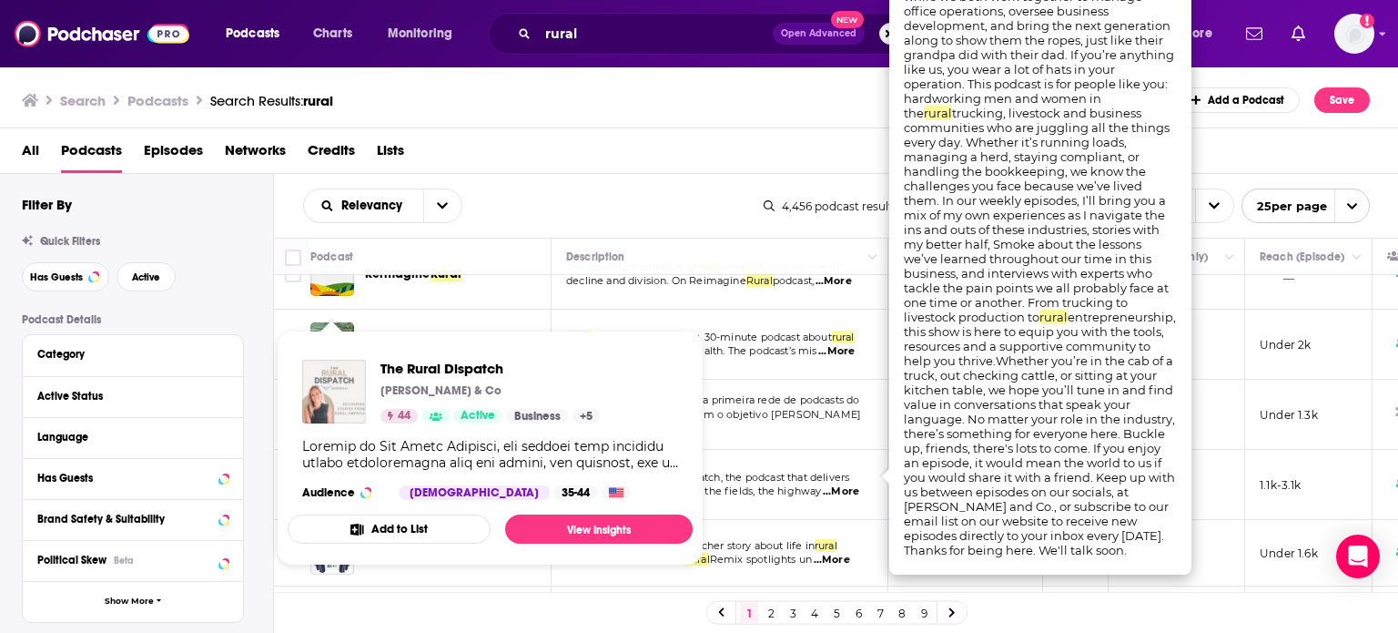
click at [328, 383] on img "The Rural Dispatch" at bounding box center [334, 392] width 64 height 64
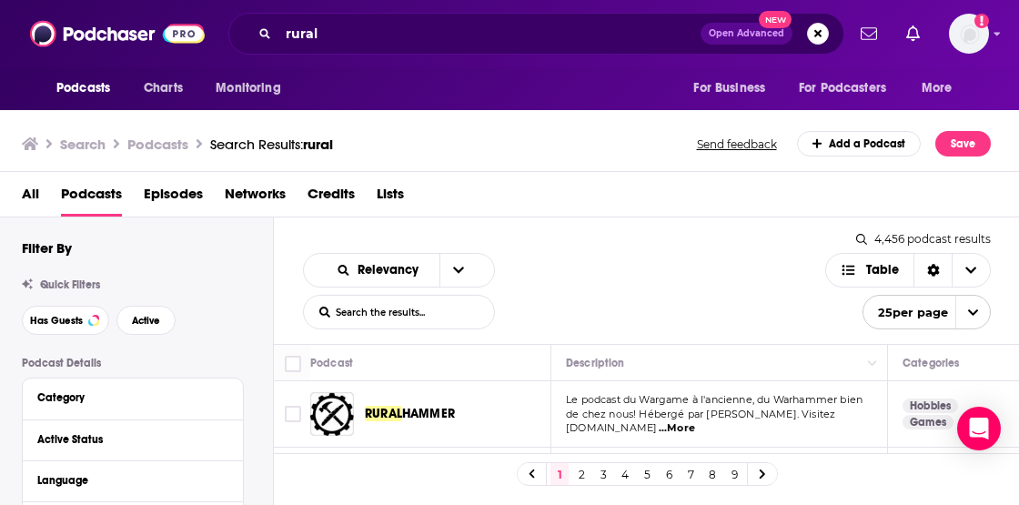
scroll to position [273, 0]
